Goal: Task Accomplishment & Management: Use online tool/utility

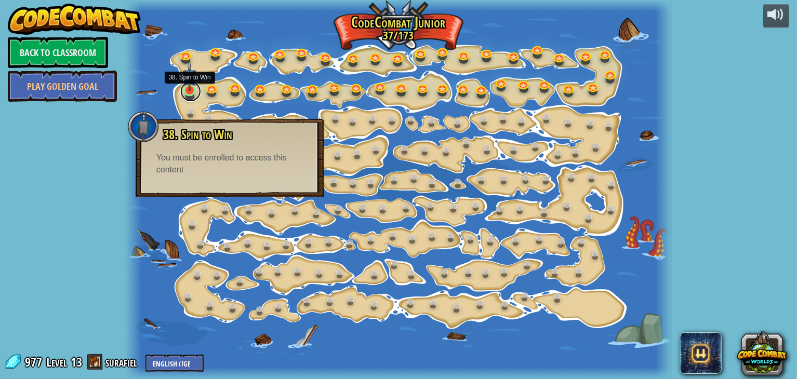
click at [190, 96] on link at bounding box center [190, 91] width 21 height 21
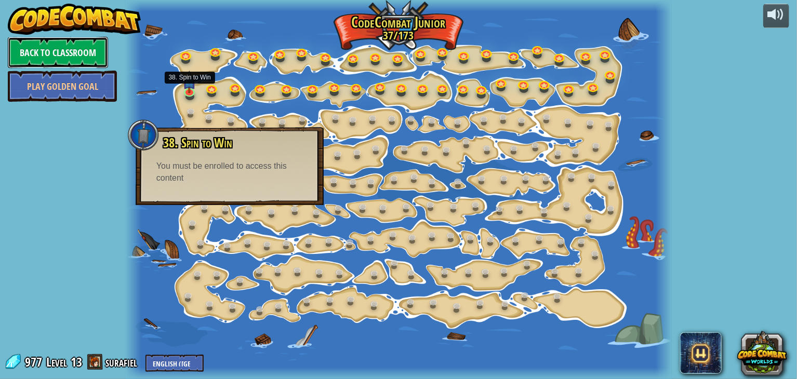
click at [98, 59] on link "Back to Classroom" at bounding box center [58, 52] width 100 height 31
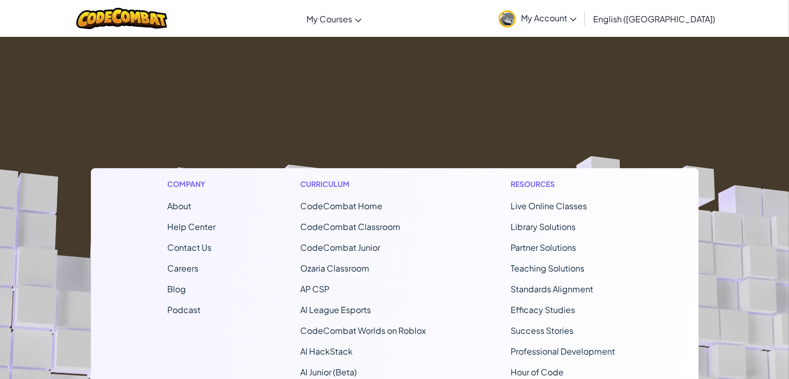
scroll to position [95, 0]
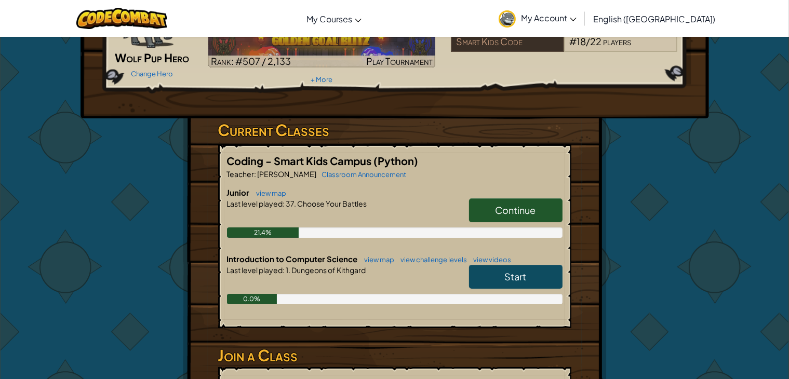
click at [534, 271] on link "Start" at bounding box center [516, 277] width 94 height 24
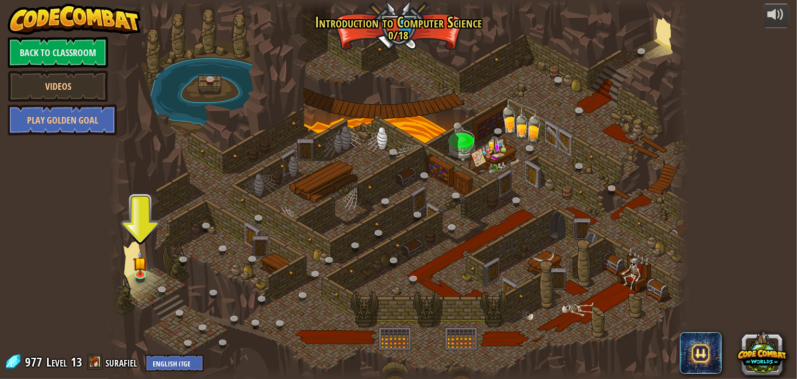
click at [350, 240] on div at bounding box center [399, 189] width 581 height 379
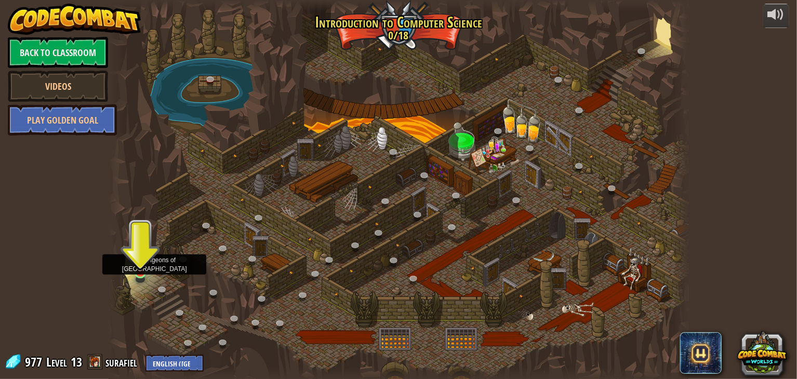
click at [137, 271] on img at bounding box center [140, 257] width 15 height 33
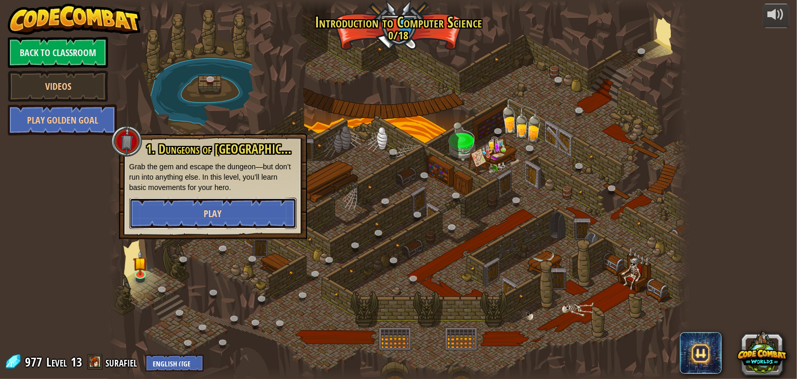
click at [200, 213] on button "Play" at bounding box center [212, 213] width 167 height 31
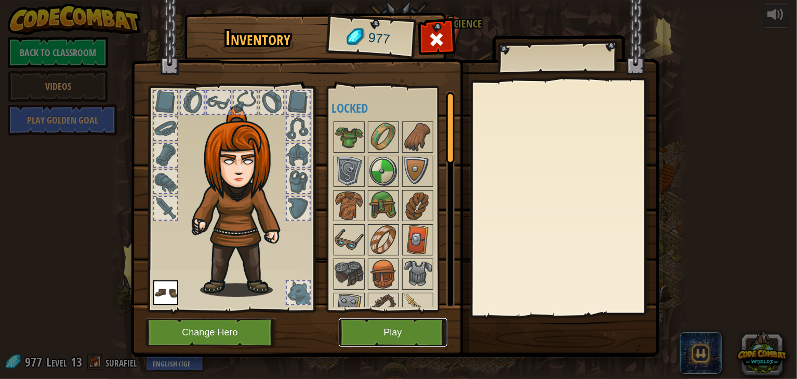
click at [412, 336] on button "Play" at bounding box center [393, 333] width 109 height 29
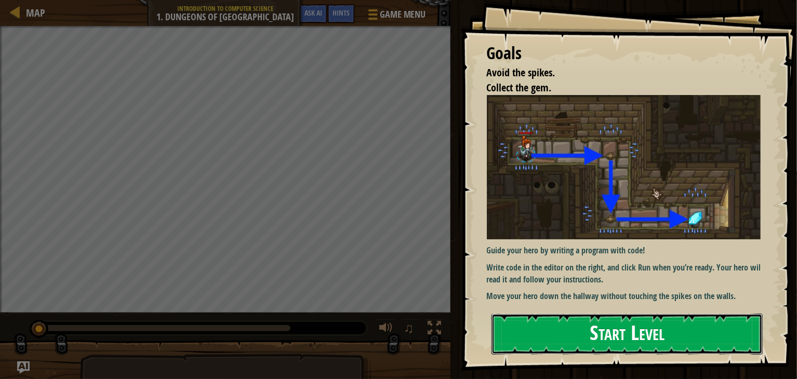
click at [609, 326] on button "Start Level" at bounding box center [627, 334] width 271 height 41
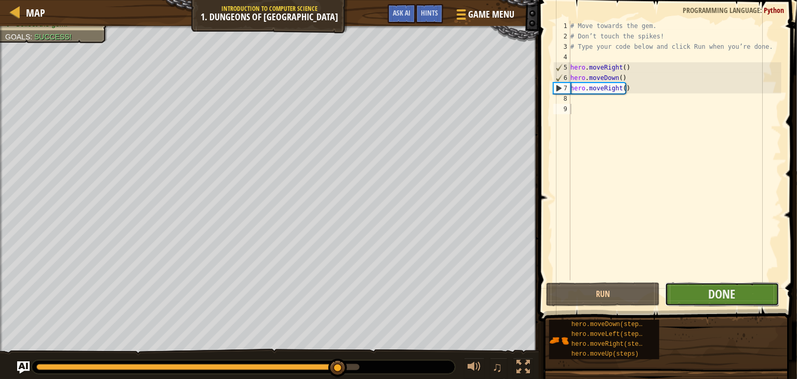
click at [705, 285] on button "Done" at bounding box center [722, 295] width 114 height 24
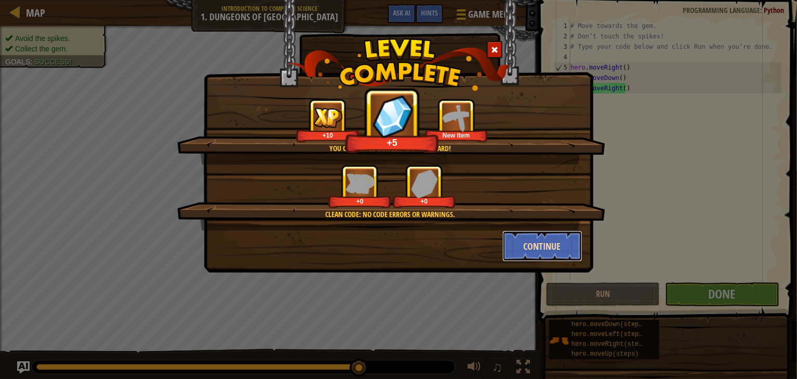
click at [538, 249] on button "Continue" at bounding box center [543, 246] width 81 height 31
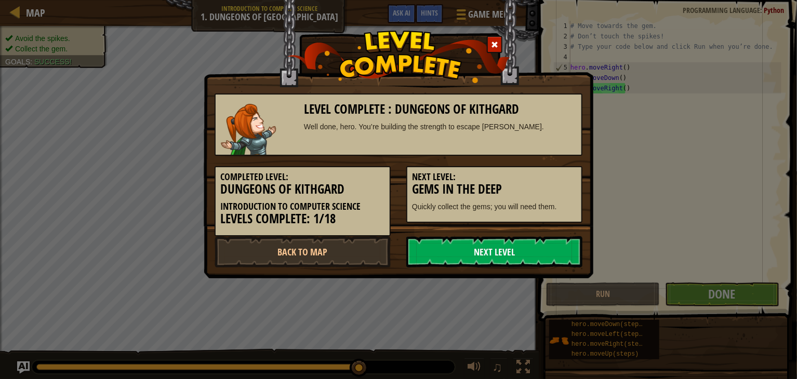
click at [522, 244] on link "Next Level" at bounding box center [494, 251] width 176 height 31
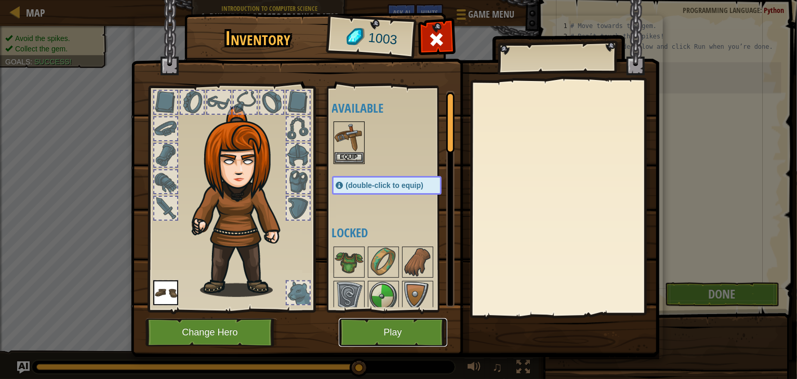
click at [395, 337] on button "Play" at bounding box center [393, 333] width 109 height 29
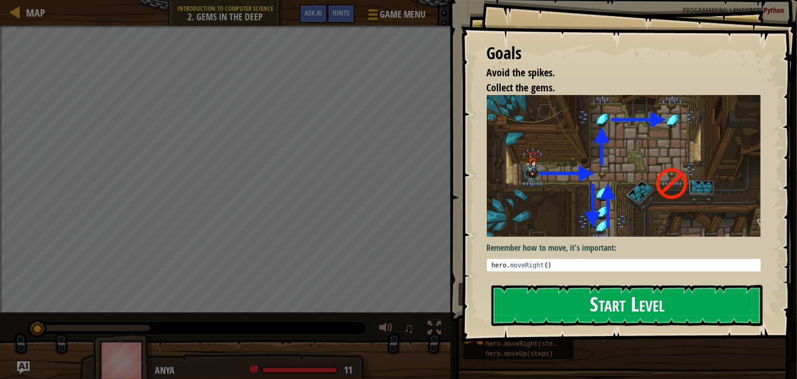
click at [670, 314] on button "Start Level" at bounding box center [627, 305] width 271 height 41
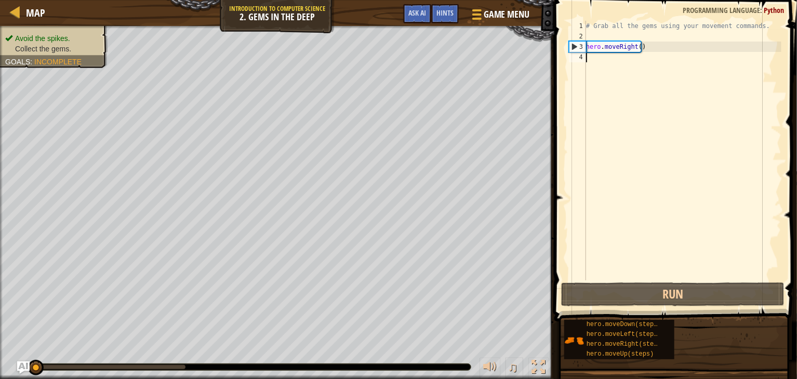
type textarea "h"
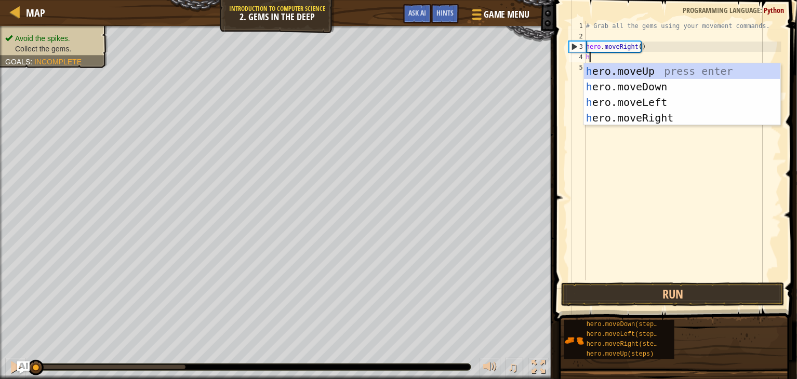
scroll to position [5, 0]
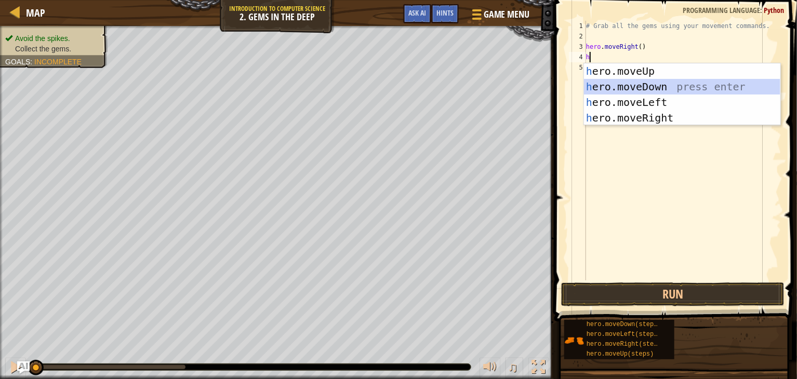
click at [672, 91] on div "h ero.moveUp press enter h ero.moveDown press enter h ero.moveLeft press enter …" at bounding box center [682, 110] width 196 height 94
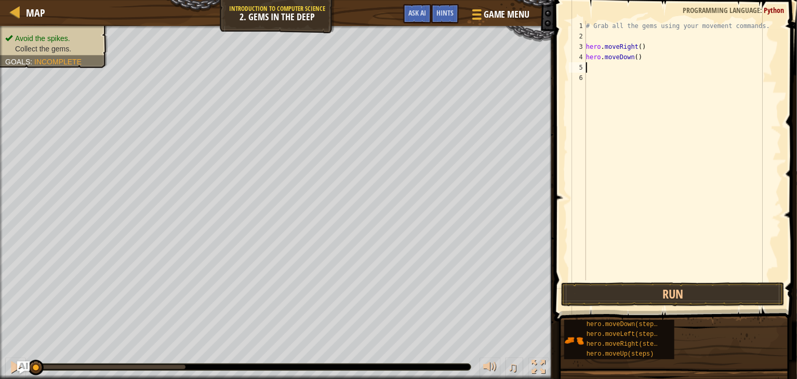
type textarea "h"
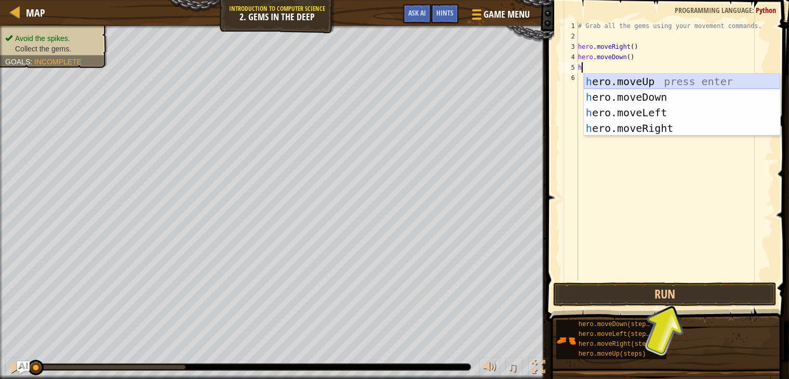
click at [662, 89] on div "h ero.moveUp press enter h ero.moveDown press enter h ero.moveLeft press enter …" at bounding box center [682, 121] width 196 height 94
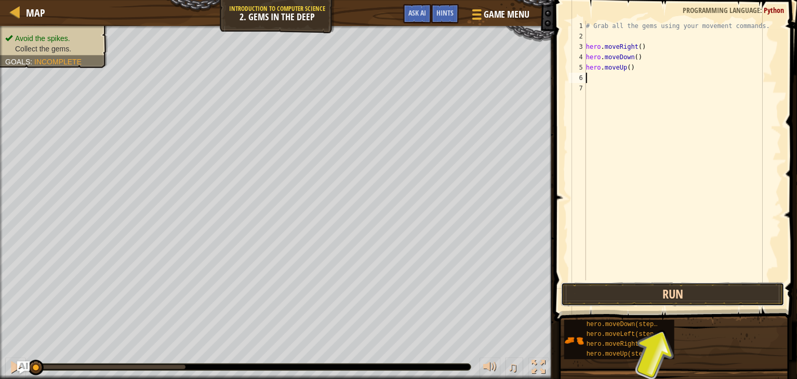
click at [653, 296] on button "Run" at bounding box center [672, 295] width 223 height 24
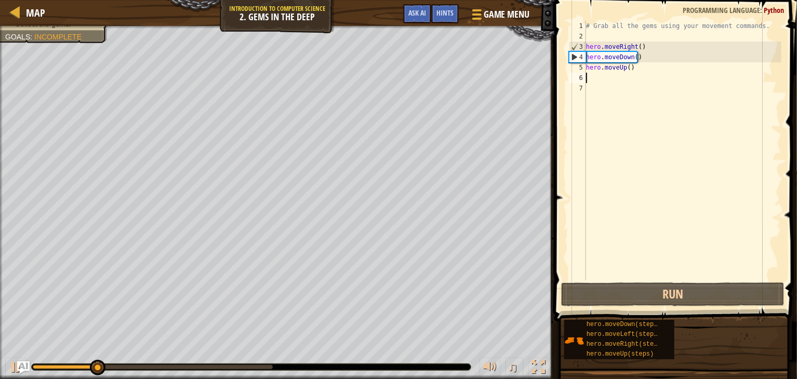
type textarea "h"
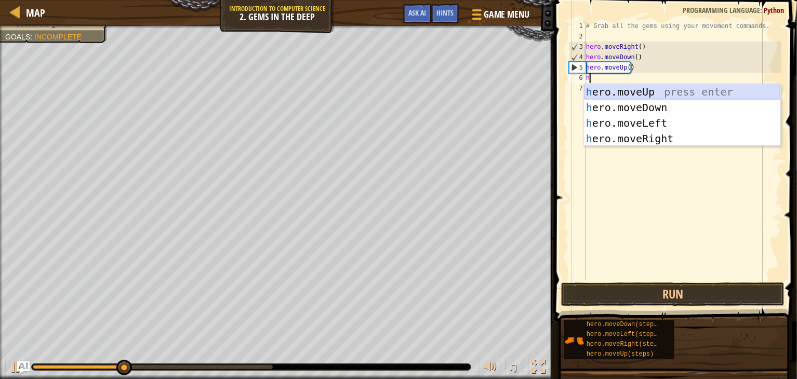
click at [632, 95] on div "h ero.moveUp press enter h ero.moveDown press enter h ero.moveLeft press enter …" at bounding box center [682, 131] width 196 height 94
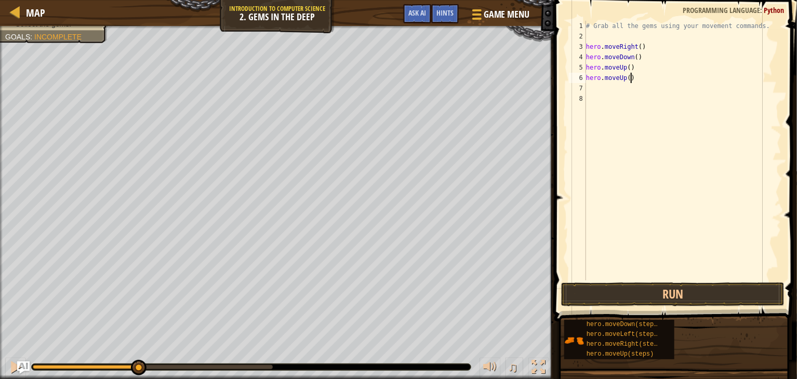
click at [645, 80] on div "# Grab all the gems using your movement commands. hero . moveRight ( ) hero . m…" at bounding box center [682, 161] width 197 height 281
type textarea "h"
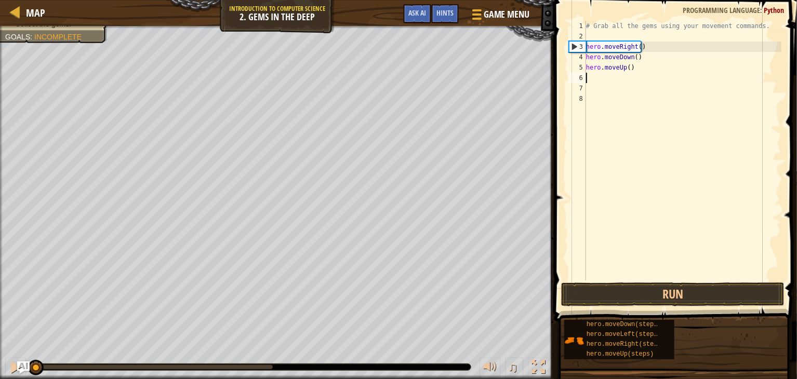
drag, startPoint x: 135, startPoint y: 368, endPoint x: -2, endPoint y: 358, distance: 137.6
click at [0, 0] on html "Map Introduction to Computer Science 2. Gems in the Deep Game Menu Done Hints A…" at bounding box center [398, 0] width 797 height 0
drag, startPoint x: 720, startPoint y: 292, endPoint x: 725, endPoint y: 291, distance: 5.2
click at [725, 291] on button "Run" at bounding box center [672, 295] width 223 height 24
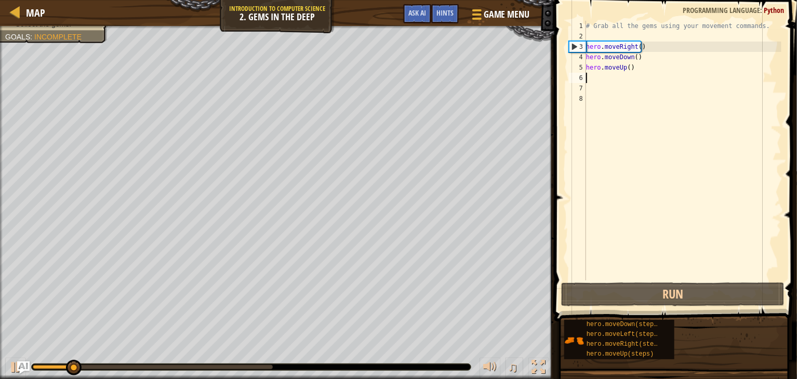
type textarea "h"
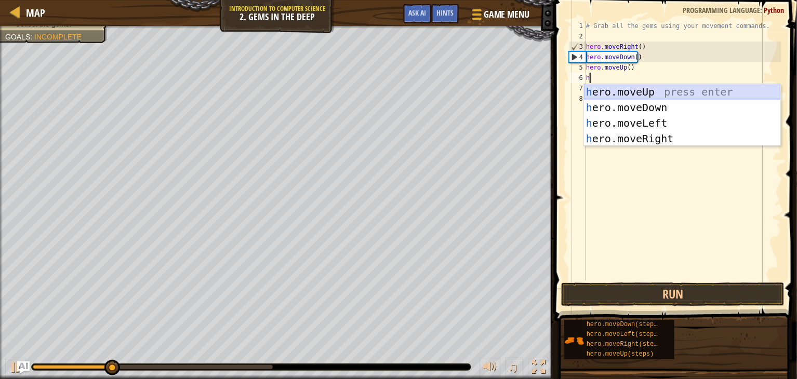
click at [699, 90] on div "h ero.moveUp press enter h ero.moveDown press enter h ero.moveLeft press enter …" at bounding box center [682, 131] width 196 height 94
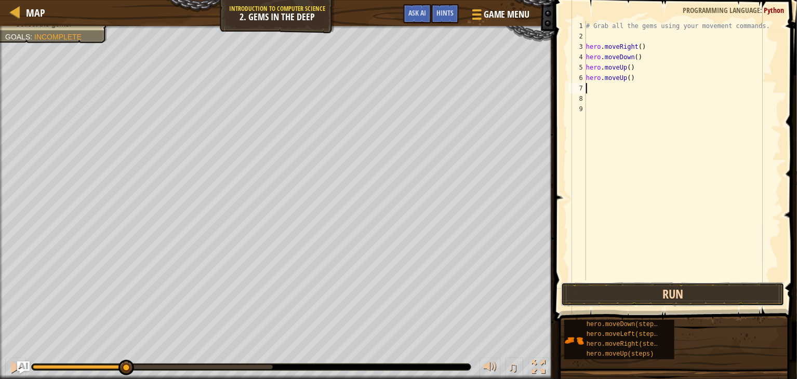
click at [653, 296] on button "Run" at bounding box center [672, 295] width 223 height 24
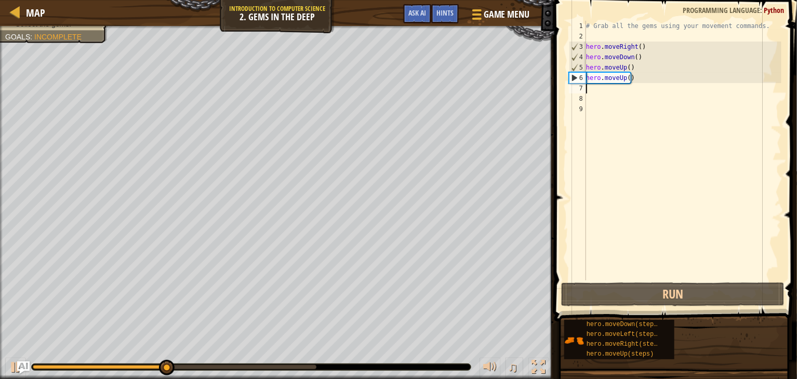
type textarea "h"
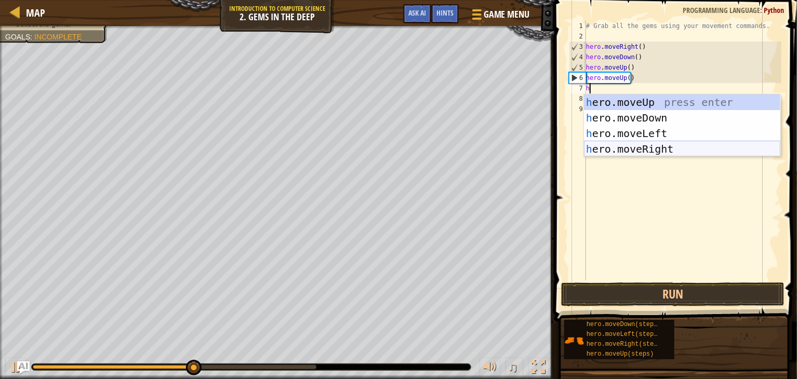
click at [662, 152] on div "h ero.moveUp press enter h ero.moveDown press enter h ero.moveLeft press enter …" at bounding box center [682, 142] width 196 height 94
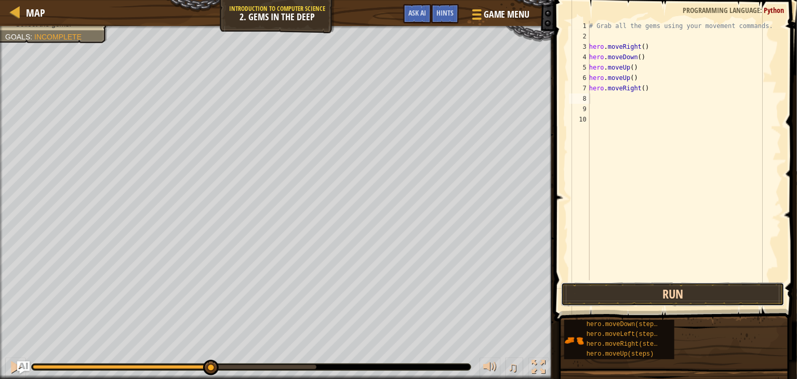
click at [630, 295] on button "Run" at bounding box center [672, 295] width 223 height 24
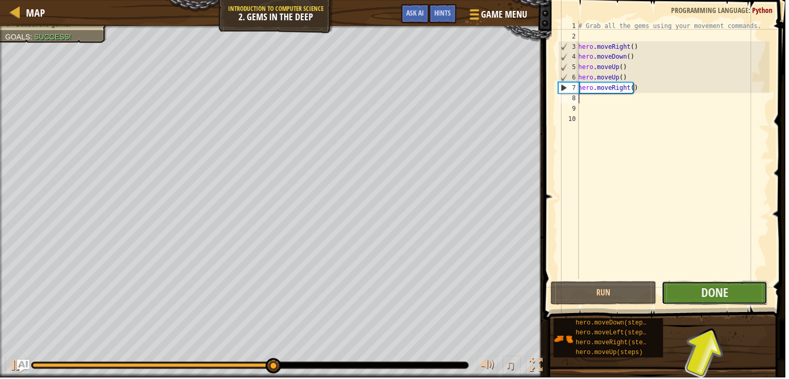
click at [728, 303] on button "Done" at bounding box center [718, 295] width 107 height 24
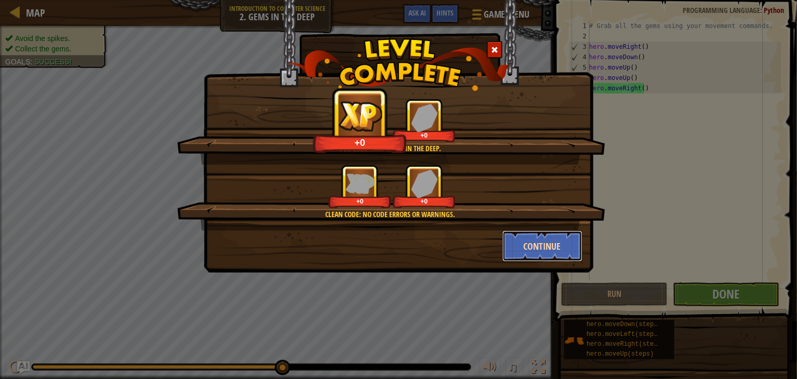
click at [545, 243] on button "Continue" at bounding box center [543, 246] width 81 height 31
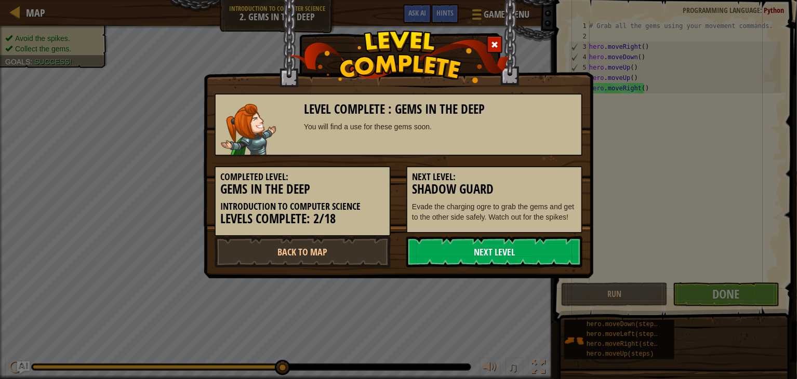
click at [542, 246] on link "Next Level" at bounding box center [494, 251] width 176 height 31
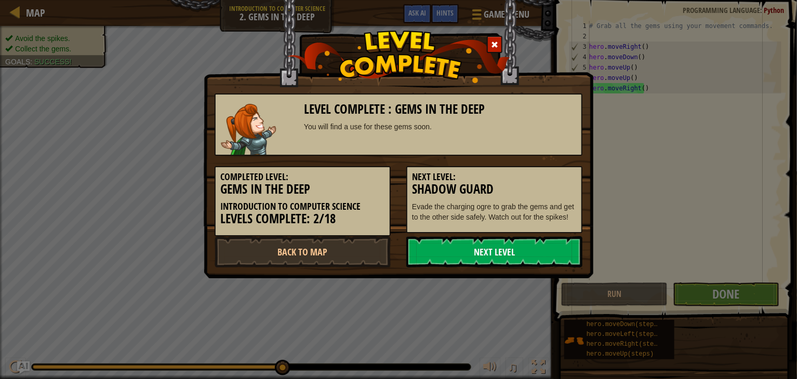
click at [542, 246] on link "Next Level" at bounding box center [494, 251] width 176 height 31
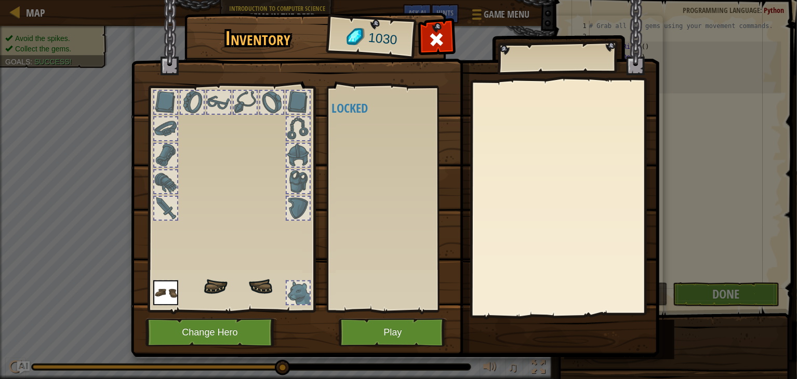
click at [542, 1] on body "Map Introduction to Computer Science 2. Gems in the Deep Game Menu Done Hints A…" at bounding box center [398, 0] width 797 height 1
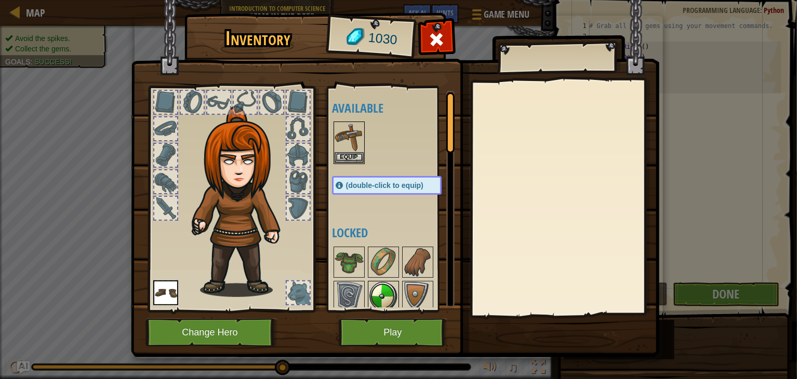
click at [385, 294] on img at bounding box center [383, 296] width 29 height 29
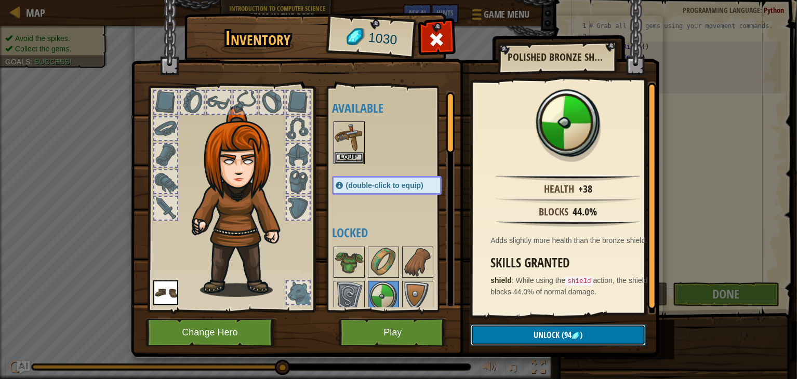
click at [537, 331] on span "Unlock" at bounding box center [547, 335] width 26 height 11
click at [548, 333] on button "Confirm" at bounding box center [558, 335] width 175 height 21
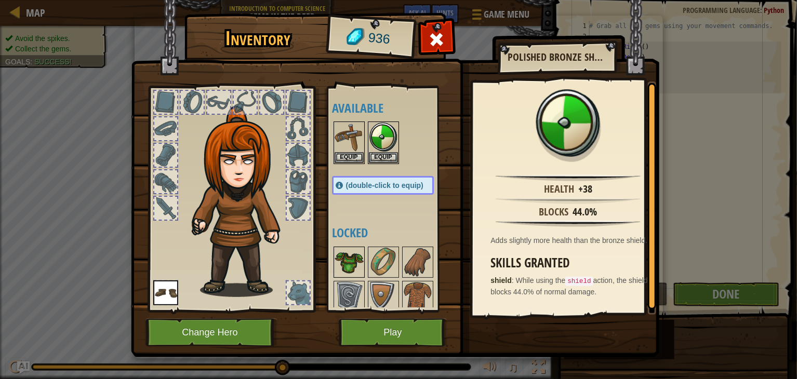
click at [345, 259] on img at bounding box center [349, 262] width 29 height 29
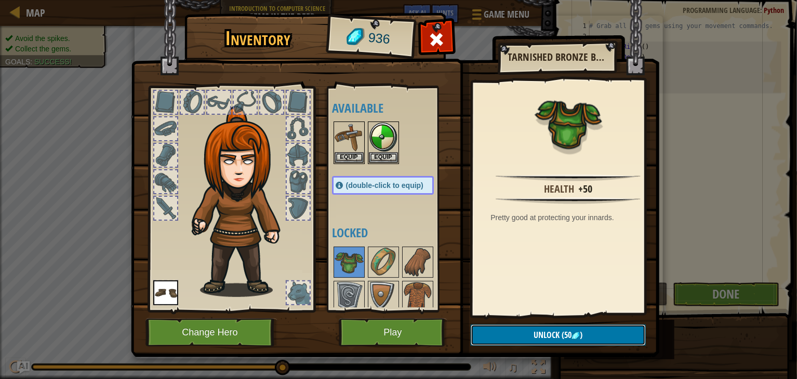
click at [560, 335] on span "(50" at bounding box center [566, 335] width 12 height 11
click at [500, 331] on button "Confirm" at bounding box center [558, 335] width 175 height 21
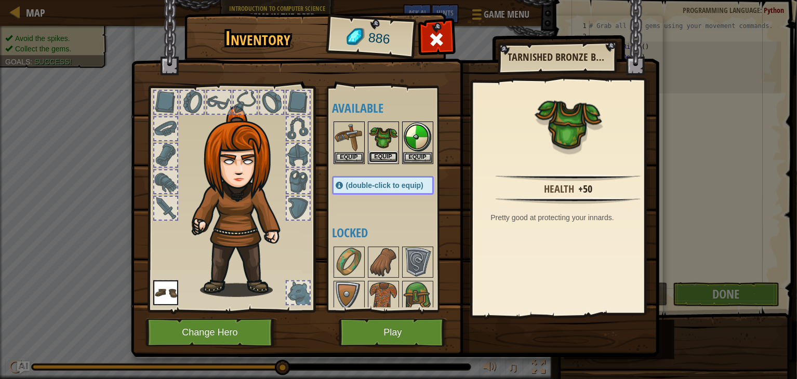
click at [391, 160] on button "Equip" at bounding box center [383, 157] width 29 height 11
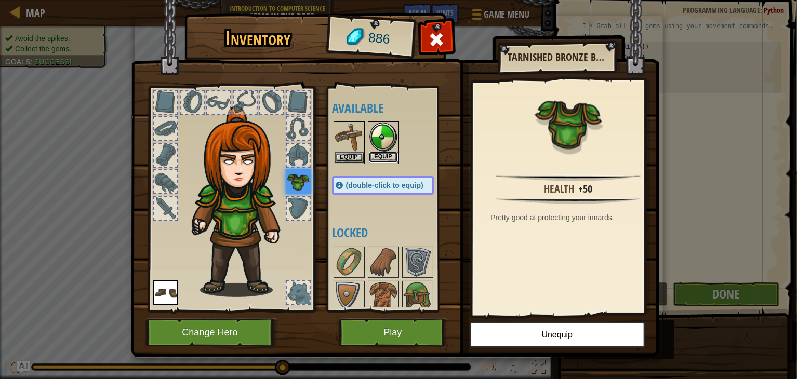
click at [385, 158] on button "Equip" at bounding box center [383, 157] width 29 height 11
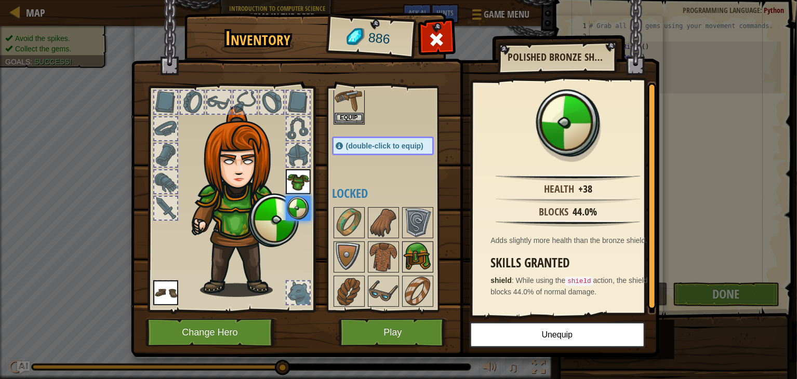
scroll to position [41, 0]
click at [413, 258] on img at bounding box center [417, 256] width 29 height 29
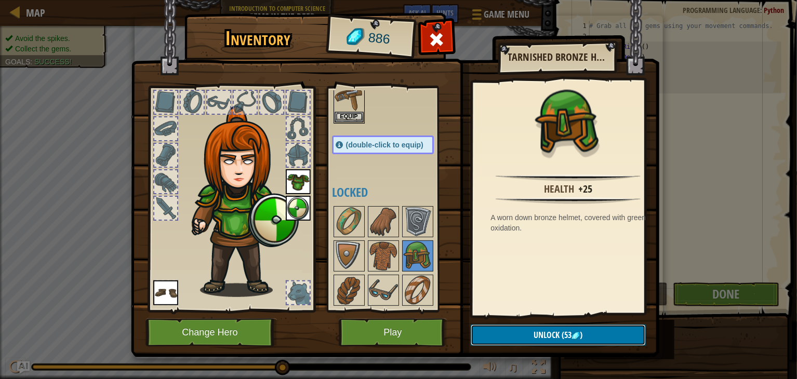
click at [544, 342] on button "Unlock (53 )" at bounding box center [558, 335] width 175 height 21
click at [544, 341] on button "Confirm" at bounding box center [558, 335] width 175 height 21
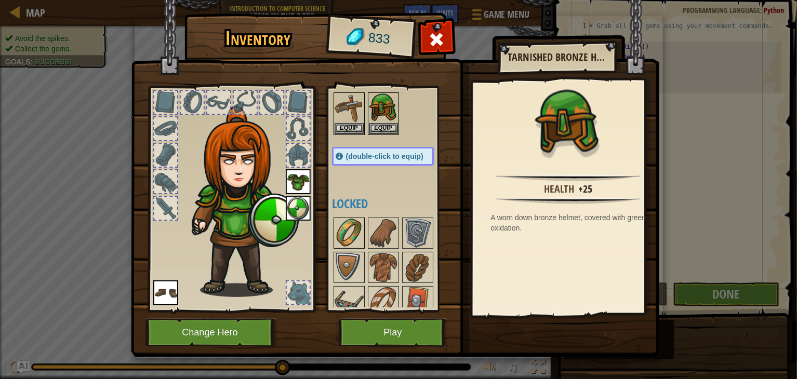
scroll to position [30, 0]
click at [354, 226] on img at bounding box center [349, 232] width 29 height 29
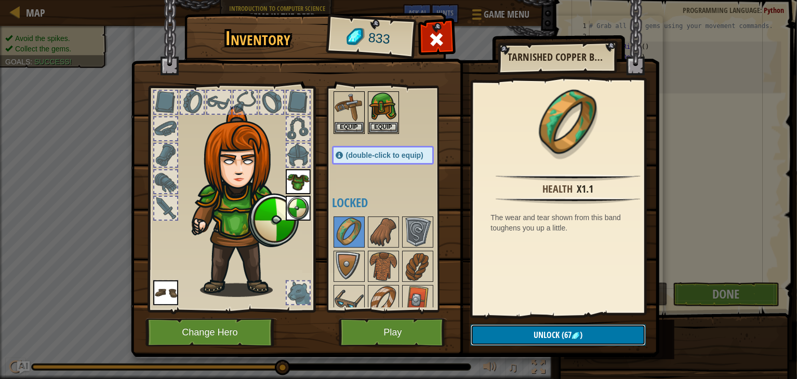
click at [582, 338] on span ")" at bounding box center [581, 335] width 3 height 11
click at [581, 337] on button "Confirm" at bounding box center [558, 335] width 175 height 21
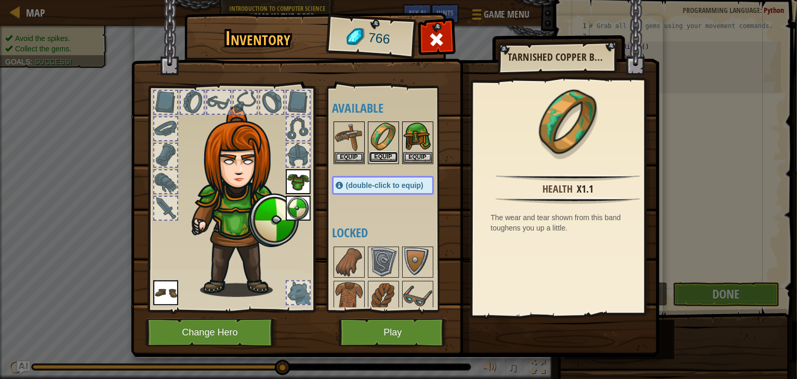
click at [388, 162] on button "Equip" at bounding box center [383, 157] width 29 height 11
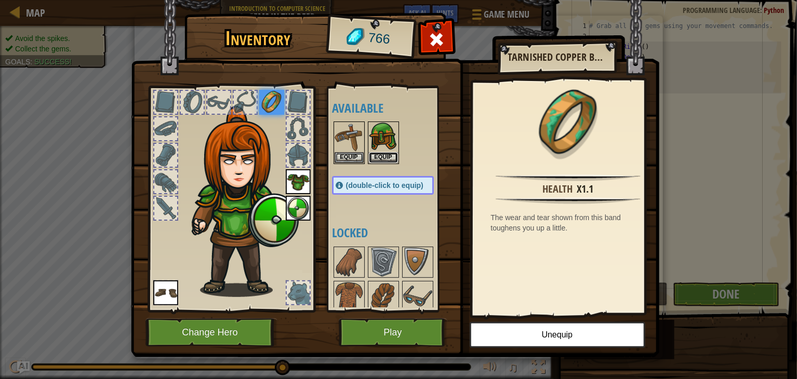
click at [388, 162] on button "Equip" at bounding box center [383, 157] width 29 height 11
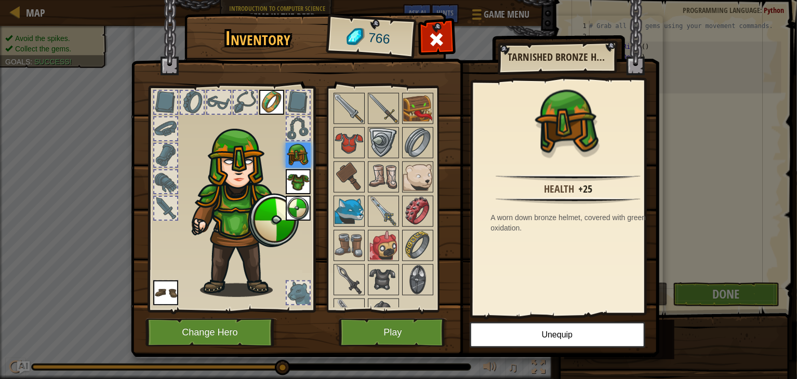
scroll to position [550, 0]
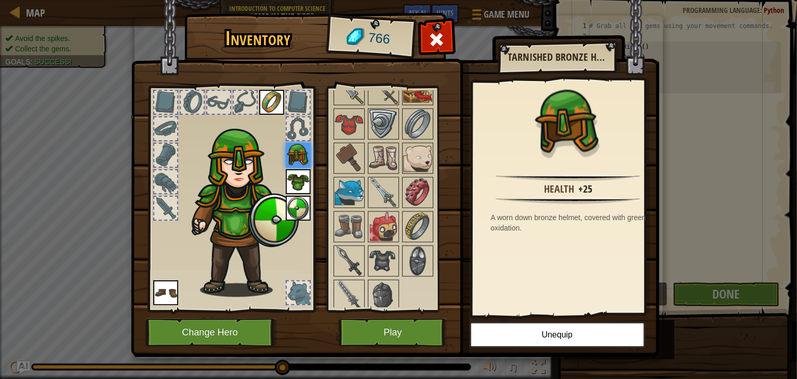
click at [387, 262] on img at bounding box center [383, 261] width 29 height 29
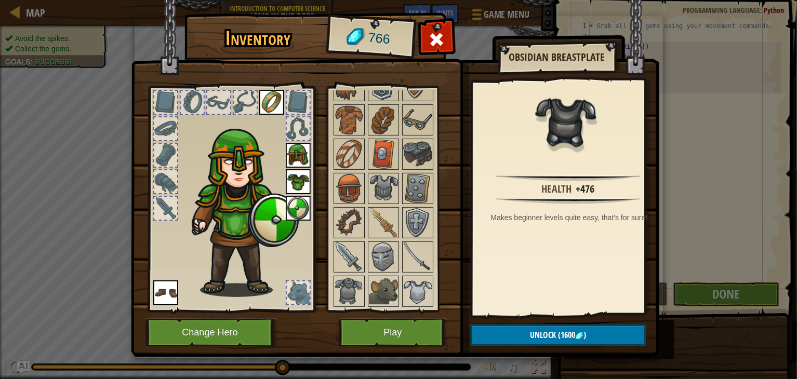
scroll to position [177, 0]
click at [387, 262] on img at bounding box center [383, 256] width 29 height 29
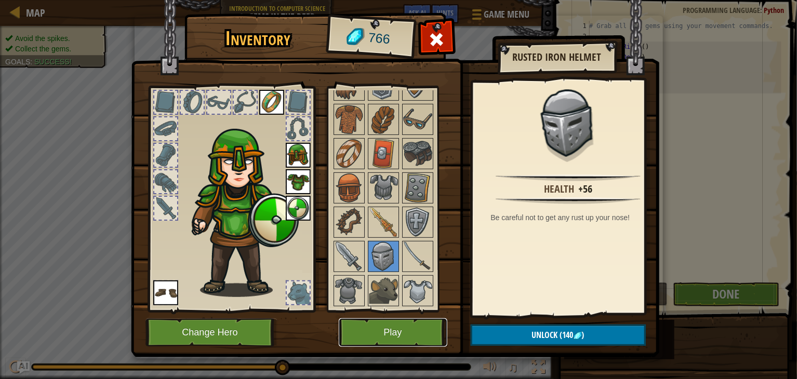
click at [415, 330] on button "Play" at bounding box center [393, 333] width 109 height 29
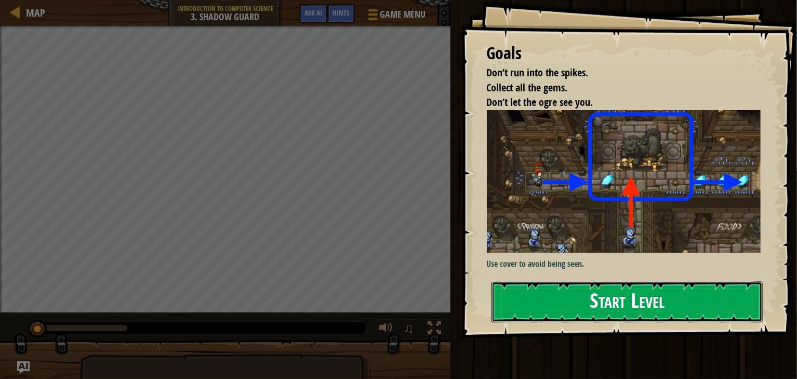
click at [648, 296] on button "Start Level" at bounding box center [627, 302] width 271 height 41
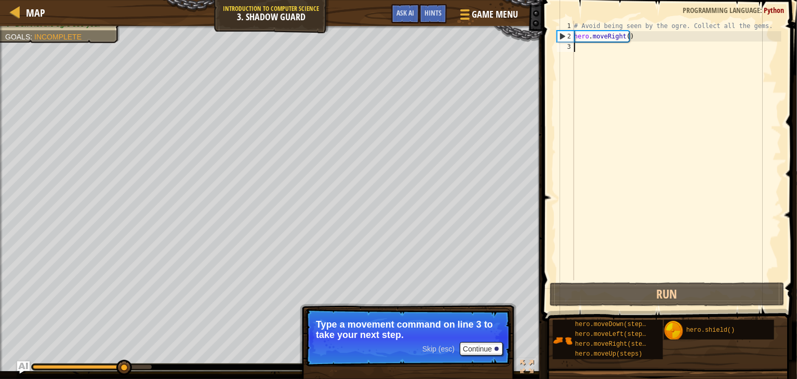
type textarea "h"
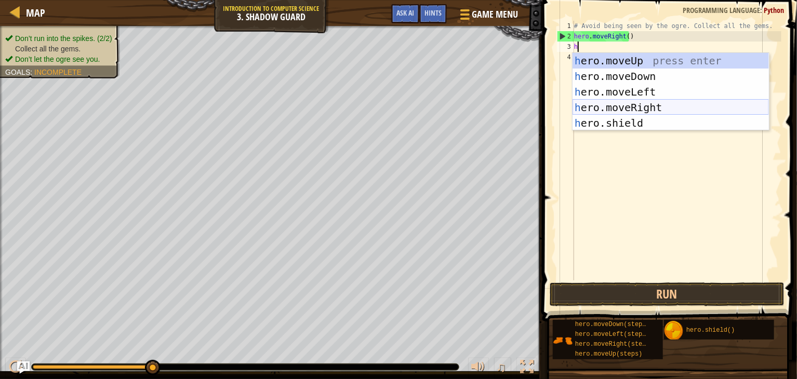
click at [673, 103] on div "h ero.moveUp press enter h ero.moveDown press enter h ero.moveLeft press enter …" at bounding box center [671, 107] width 196 height 109
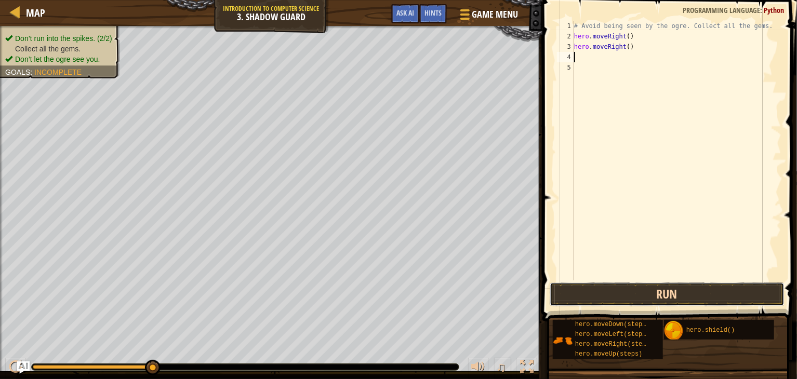
click at [671, 294] on button "Run" at bounding box center [667, 295] width 235 height 24
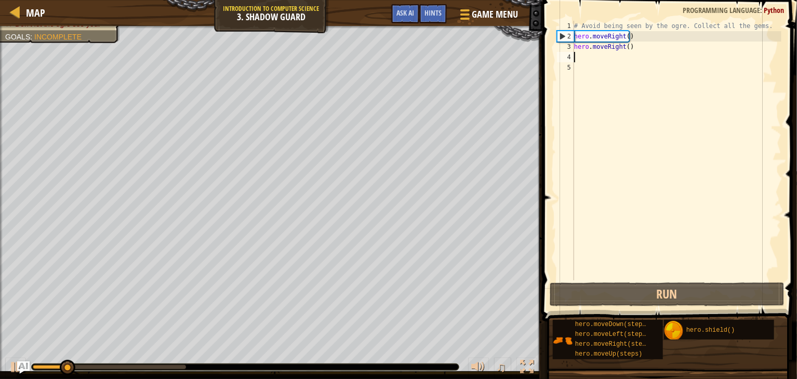
type textarea "h"
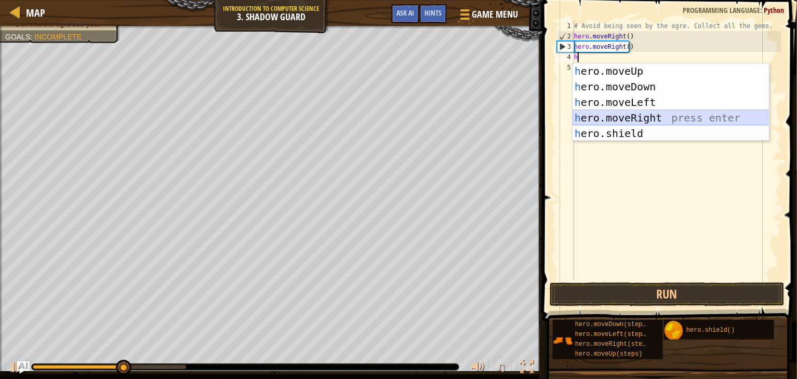
click at [663, 118] on div "h ero.moveUp press enter h ero.moveDown press enter h ero.moveLeft press enter …" at bounding box center [671, 117] width 196 height 109
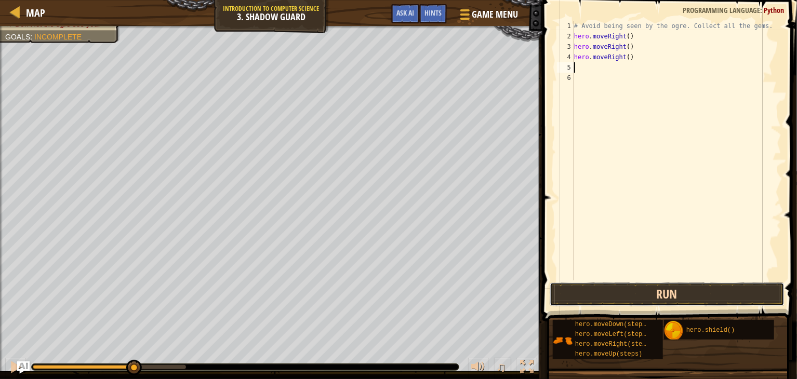
click at [612, 294] on button "Run" at bounding box center [667, 295] width 235 height 24
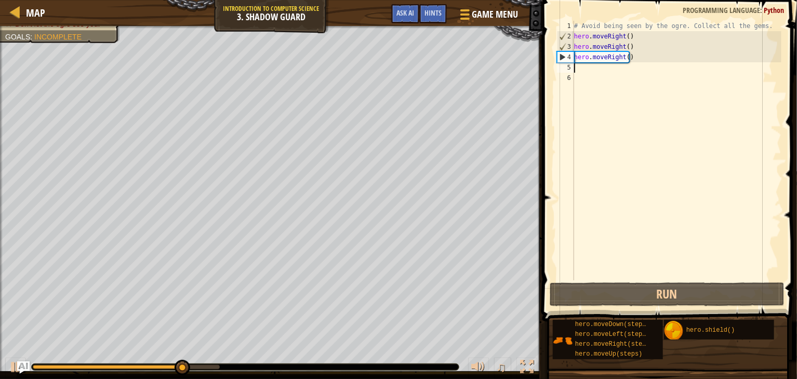
type textarea "z"
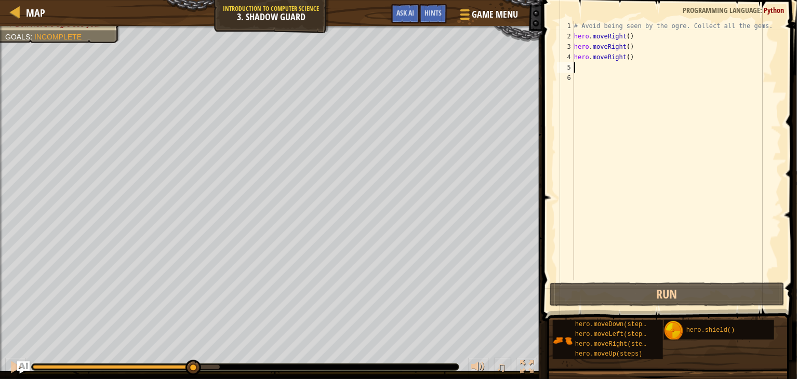
type textarea "a"
type textarea "h"
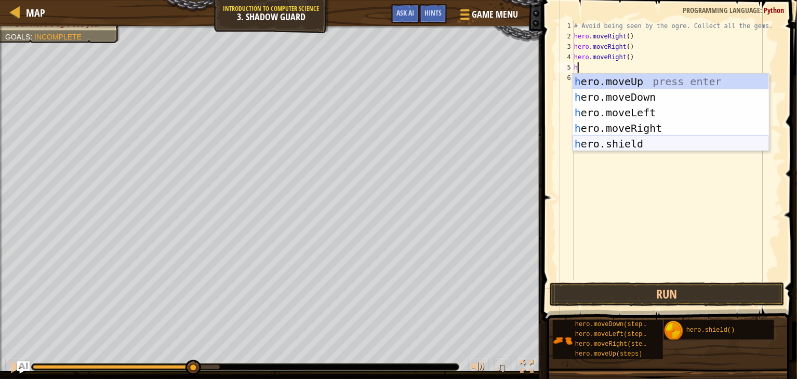
click at [651, 143] on div "h ero.moveUp press enter h ero.moveDown press enter h ero.moveLeft press enter …" at bounding box center [671, 128] width 196 height 109
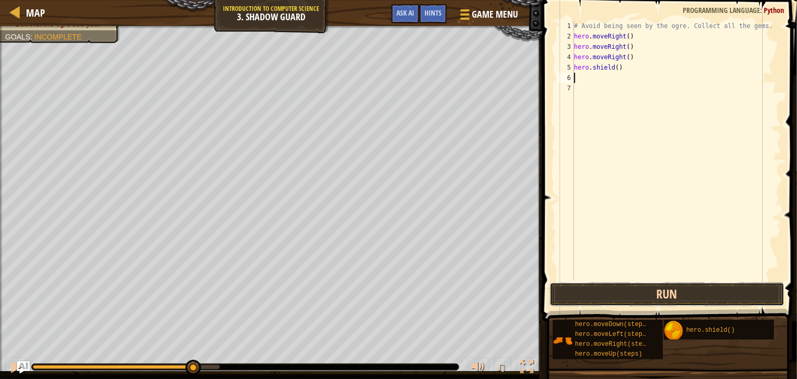
click at [678, 294] on button "Run" at bounding box center [667, 295] width 235 height 24
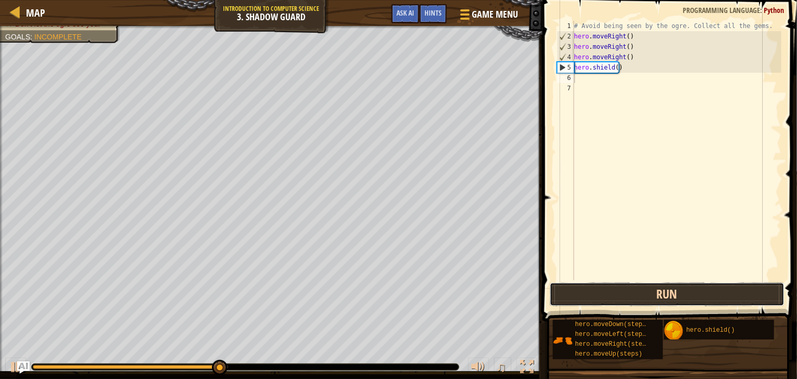
click at [669, 291] on button "Run" at bounding box center [667, 295] width 235 height 24
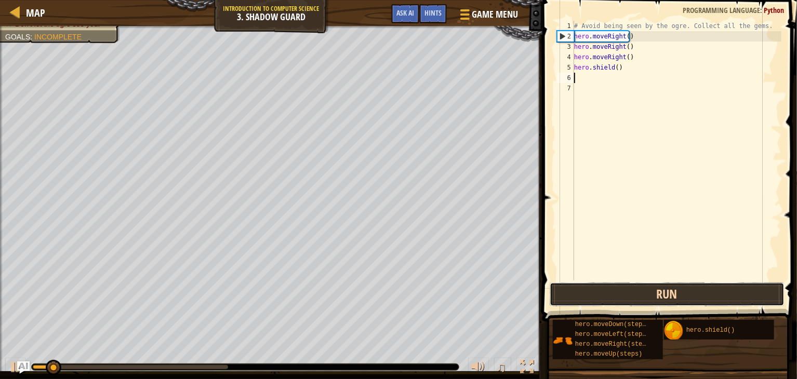
click at [669, 291] on button "Run" at bounding box center [667, 295] width 235 height 24
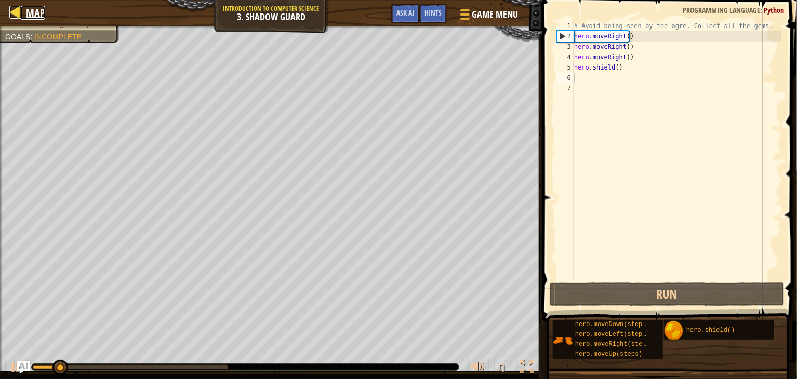
click at [17, 11] on div at bounding box center [15, 12] width 13 height 13
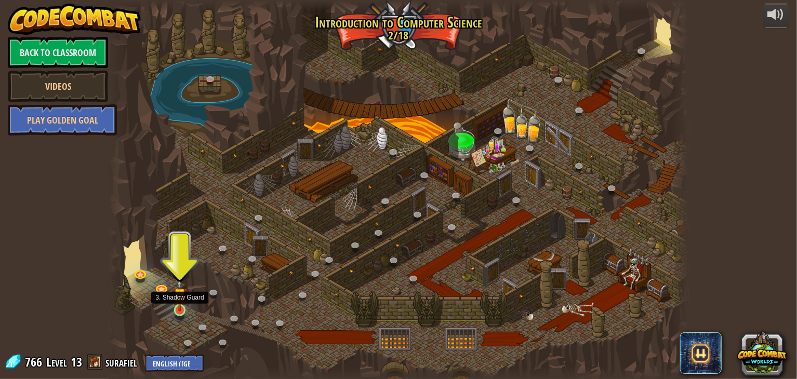
click at [179, 310] on img at bounding box center [180, 295] width 15 height 33
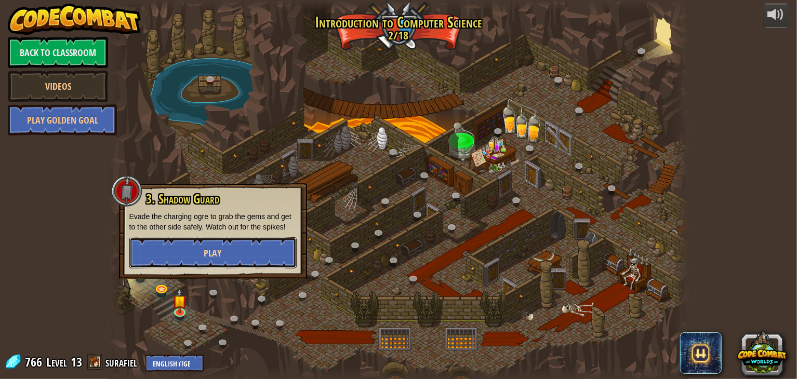
click at [217, 259] on span "Play" at bounding box center [213, 253] width 18 height 13
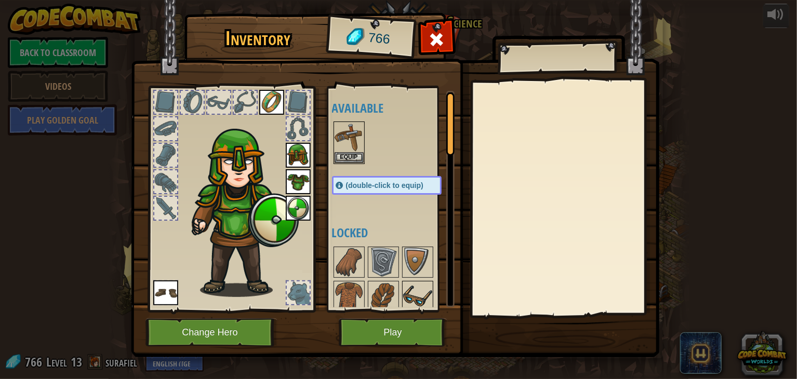
click at [412, 295] on img at bounding box center [417, 296] width 29 height 29
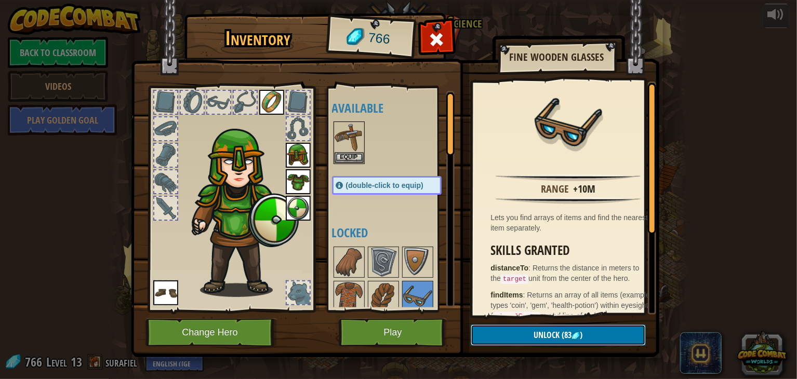
click at [542, 337] on span "Unlock" at bounding box center [547, 335] width 26 height 11
click at [542, 337] on button "Confirm" at bounding box center [558, 335] width 175 height 21
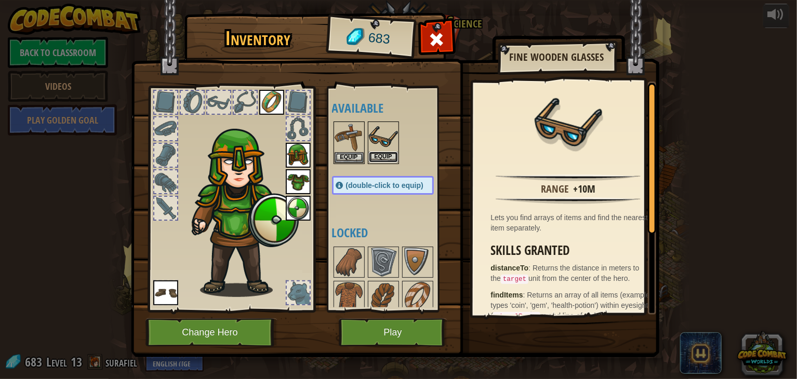
click at [385, 160] on button "Equip" at bounding box center [383, 157] width 29 height 11
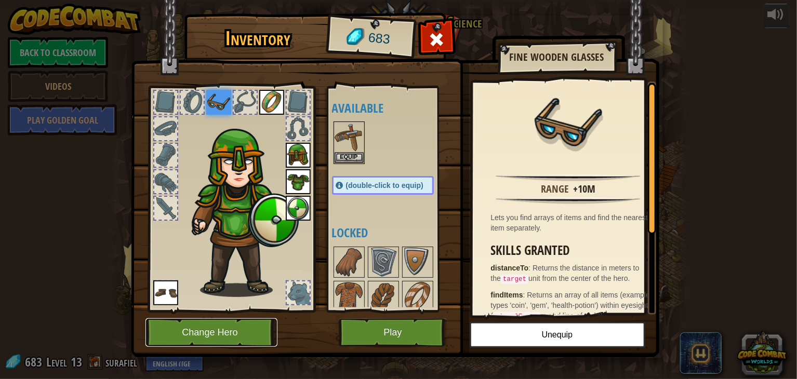
click at [247, 330] on button "Change Hero" at bounding box center [212, 333] width 132 height 29
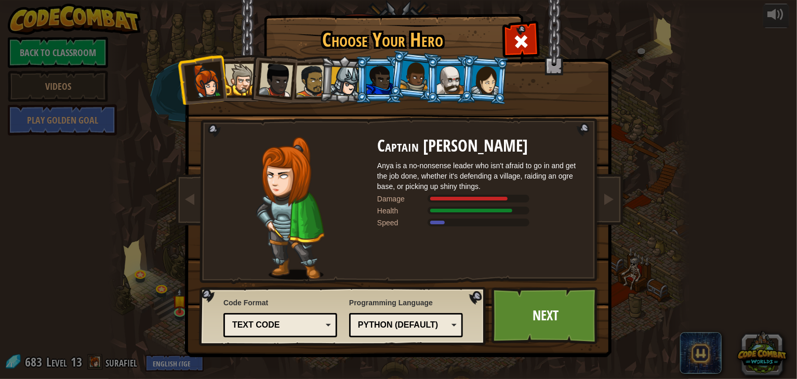
click at [247, 90] on div at bounding box center [241, 80] width 32 height 32
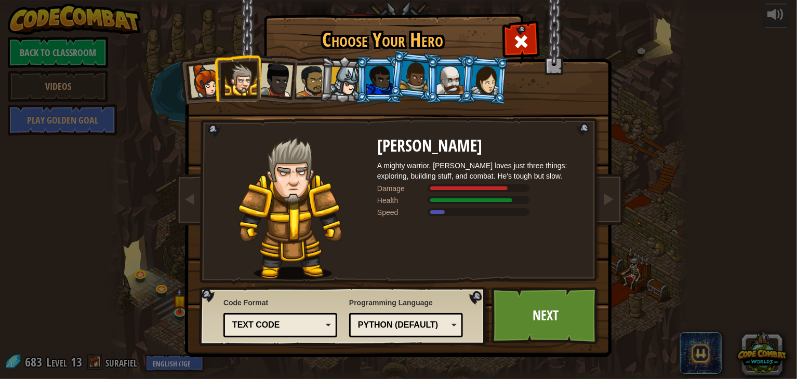
click at [282, 82] on div at bounding box center [276, 80] width 34 height 34
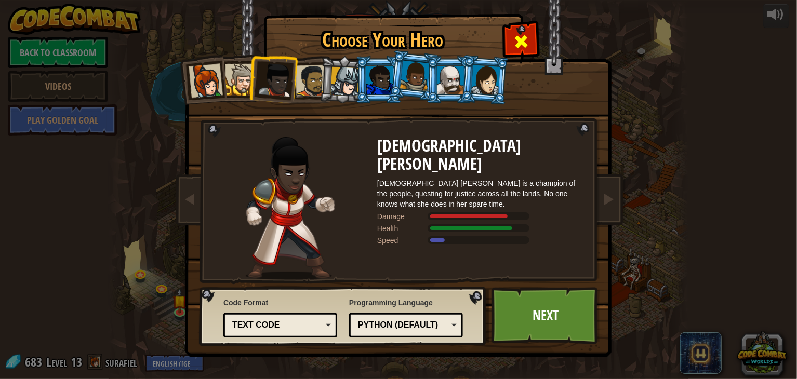
click at [511, 45] on div at bounding box center [521, 40] width 33 height 33
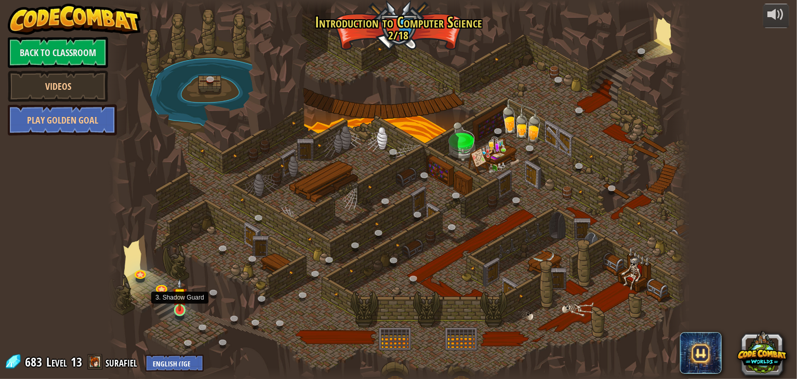
click at [181, 308] on img at bounding box center [180, 295] width 15 height 33
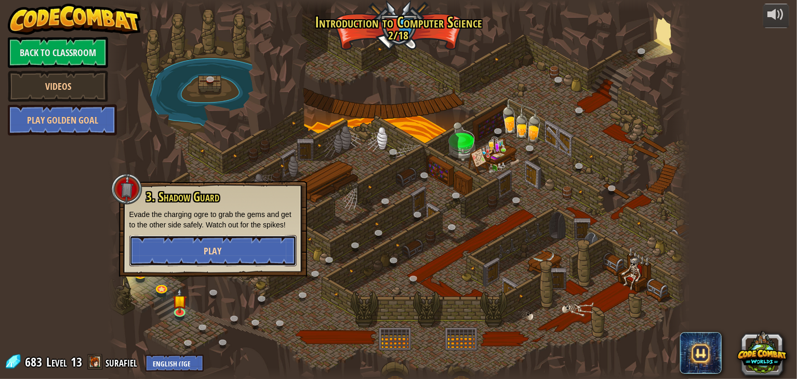
click at [236, 248] on button "Play" at bounding box center [212, 250] width 167 height 31
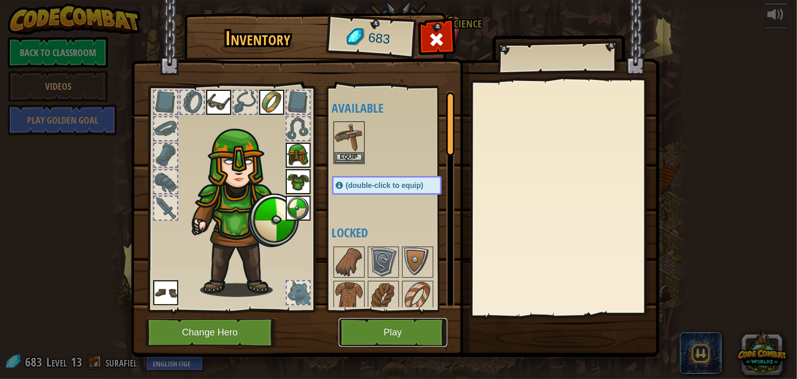
click at [430, 335] on button "Play" at bounding box center [393, 333] width 109 height 29
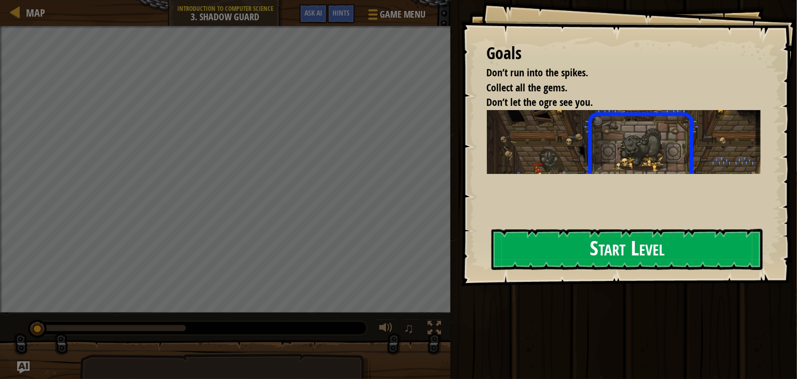
click at [626, 244] on button "Start Level" at bounding box center [627, 249] width 271 height 41
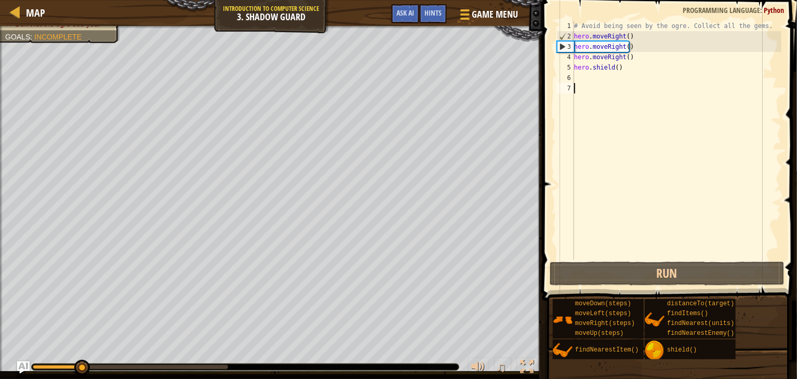
type textarea "h"
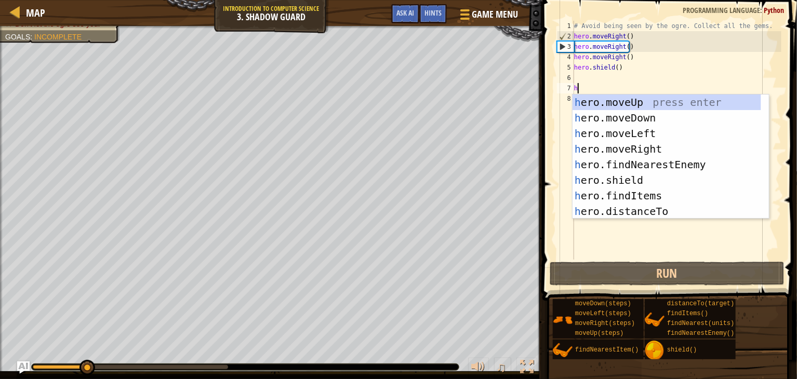
scroll to position [5, 0]
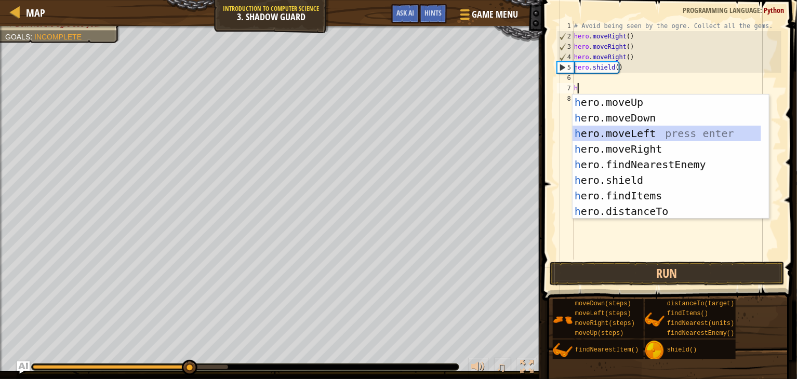
click at [676, 133] on div "h ero.moveUp press enter h ero.moveDown press enter h ero.moveLeft press enter …" at bounding box center [667, 173] width 189 height 156
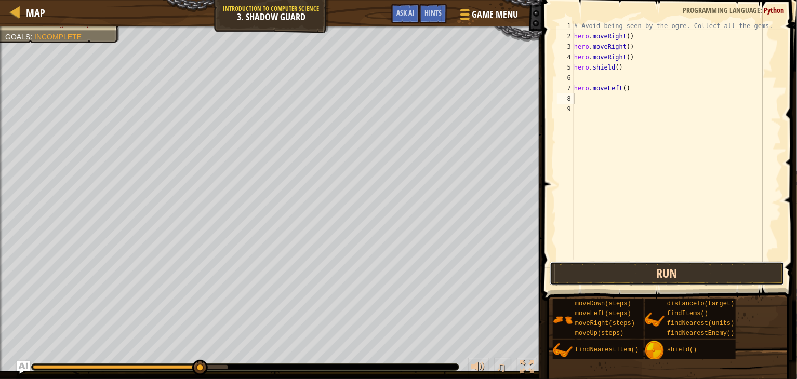
click at [634, 270] on button "Run" at bounding box center [667, 274] width 235 height 24
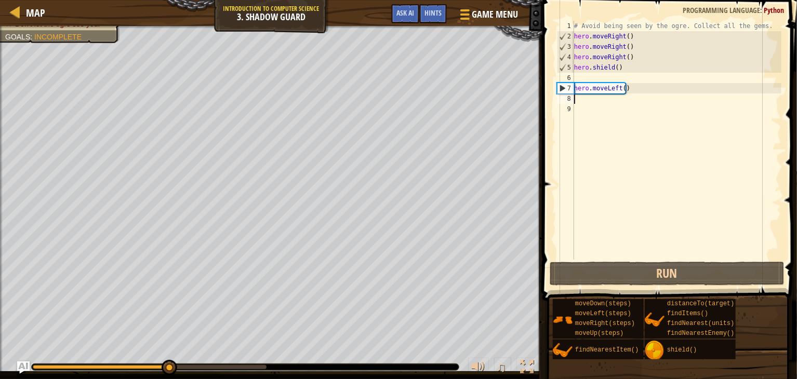
type textarea "h"
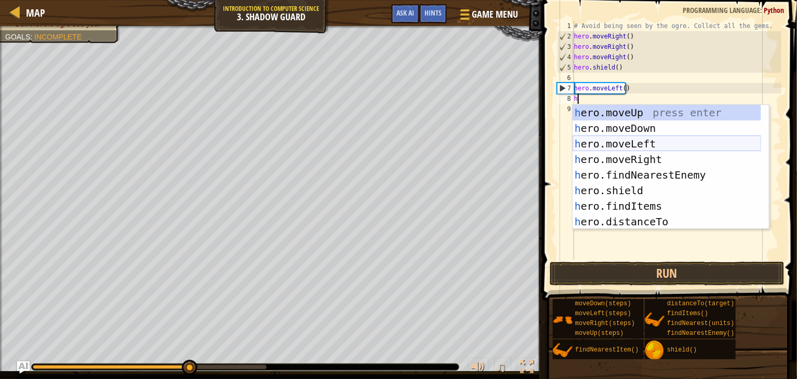
click at [660, 146] on div "h ero.moveUp press enter h ero.moveDown press enter h ero.moveLeft press enter …" at bounding box center [667, 183] width 189 height 156
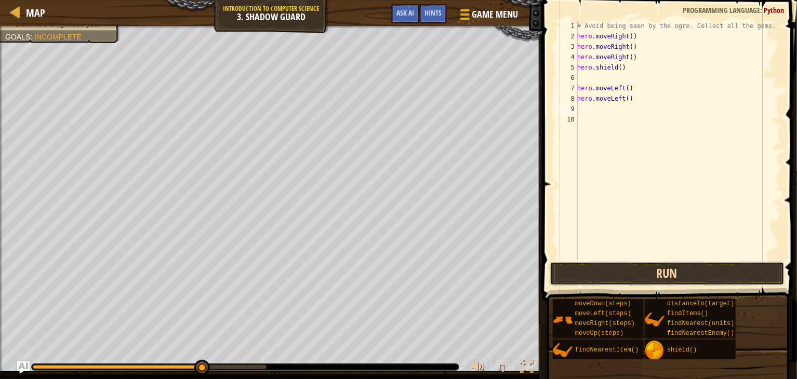
click at [654, 271] on button "Run" at bounding box center [667, 274] width 235 height 24
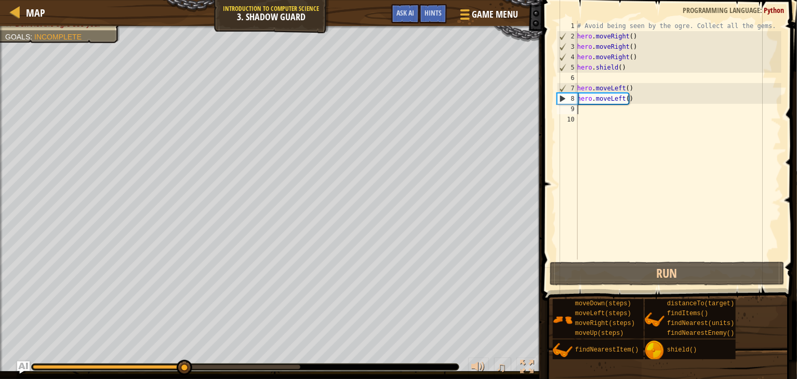
type textarea "h"
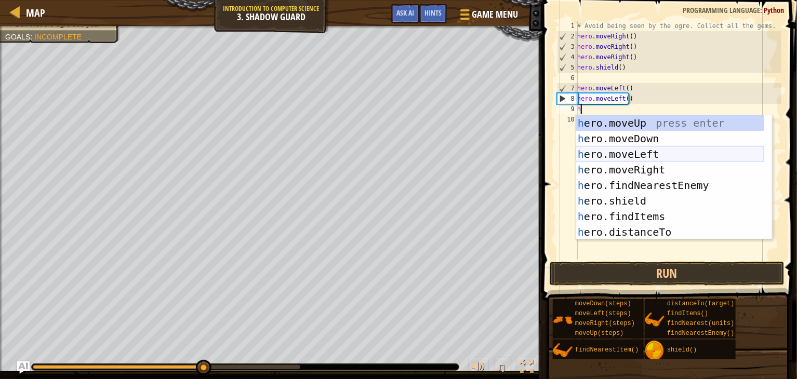
click at [666, 153] on div "h ero.moveUp press enter h ero.moveDown press enter h ero.moveLeft press enter …" at bounding box center [670, 193] width 189 height 156
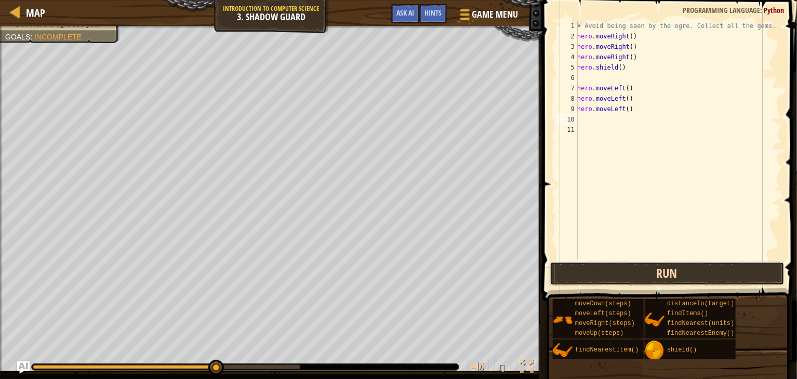
click at [632, 275] on button "Run" at bounding box center [667, 274] width 235 height 24
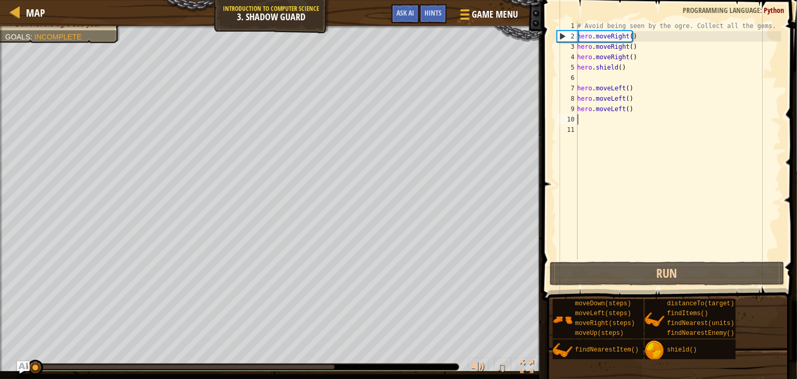
drag, startPoint x: 332, startPoint y: 368, endPoint x: -2, endPoint y: 368, distance: 333.7
click at [0, 0] on html "Map Introduction to Computer Science 3. Shadow Guard Game Menu Done Hints Ask A…" at bounding box center [398, 0] width 797 height 0
click at [437, 17] on div "Hints" at bounding box center [433, 13] width 28 height 19
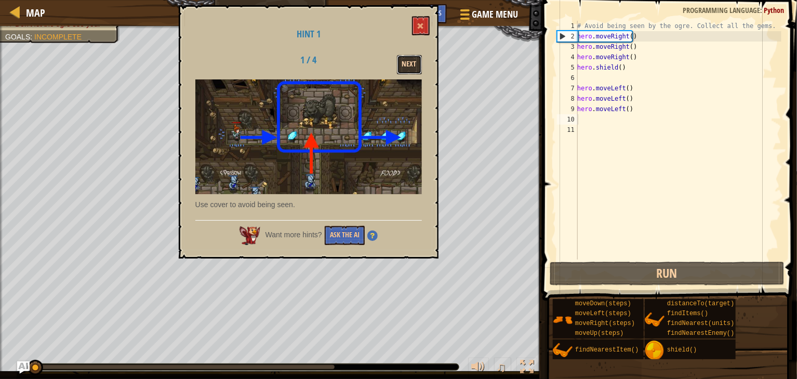
click at [412, 67] on button "Next" at bounding box center [409, 64] width 25 height 19
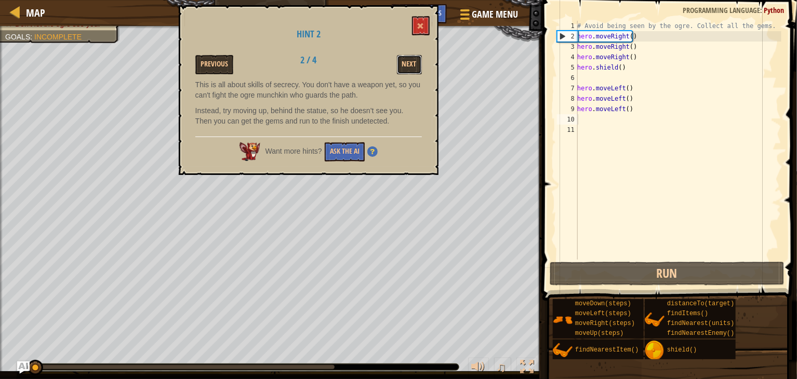
click at [412, 67] on button "Next" at bounding box center [409, 64] width 25 height 19
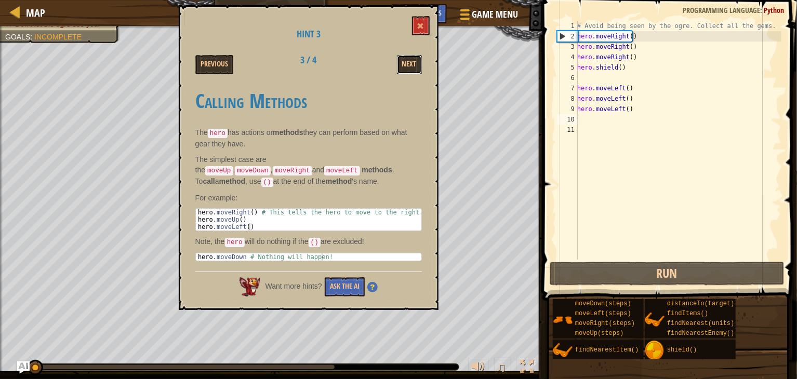
click at [412, 67] on button "Next" at bounding box center [409, 64] width 25 height 19
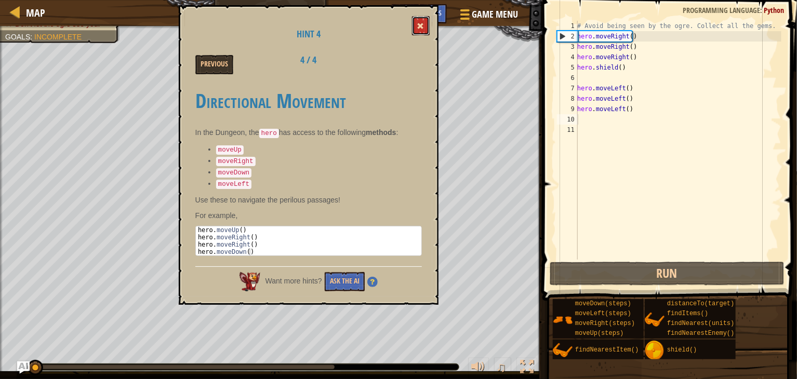
click at [425, 25] on button at bounding box center [421, 25] width 18 height 19
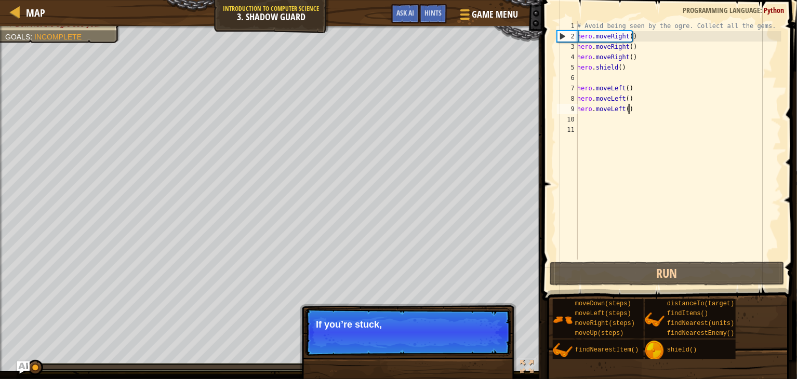
click at [642, 110] on div "# Avoid being seen by the ogre. Collect all the gems. hero . moveRight ( ) hero…" at bounding box center [678, 151] width 206 height 260
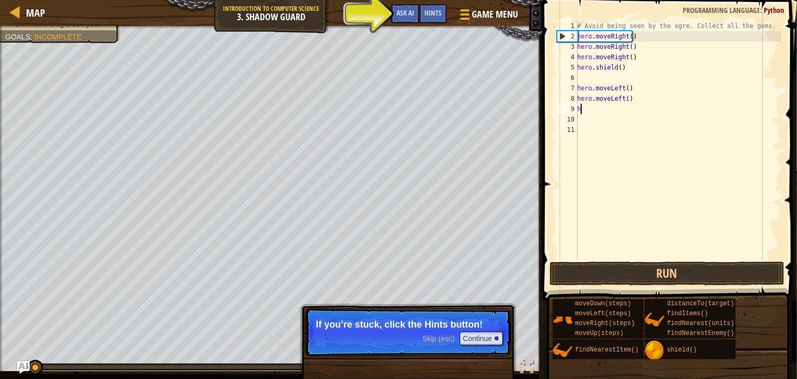
type textarea "h"
click at [635, 94] on div "# Avoid being seen by the ogre. Collect all the gems. hero . moveRight ( ) hero…" at bounding box center [678, 151] width 206 height 260
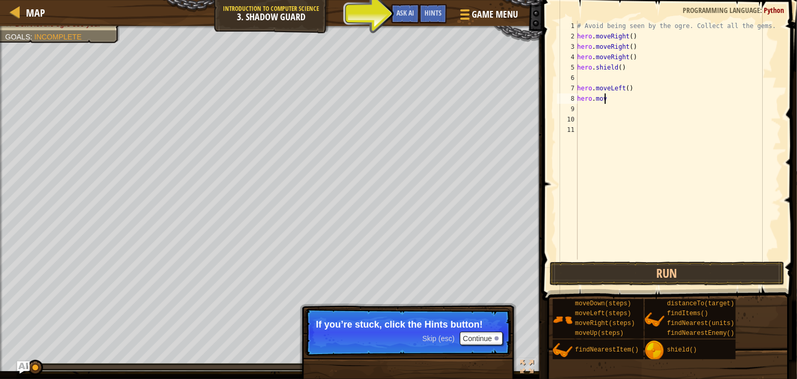
type textarea "h"
click at [638, 83] on div "# Avoid being seen by the ogre. Collect all the gems. hero . moveRight ( ) hero…" at bounding box center [678, 151] width 206 height 260
type textarea "h"
click at [636, 77] on div "# Avoid being seen by the ogre. Collect all the gems. hero . moveRight ( ) hero…" at bounding box center [678, 151] width 206 height 260
type textarea "h"
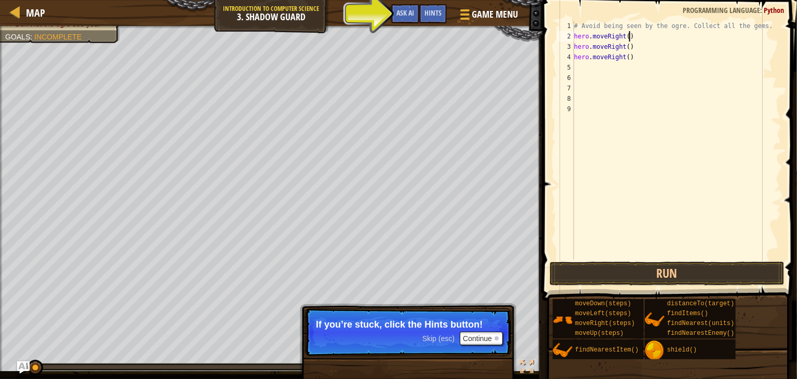
click at [642, 37] on div "# Avoid being seen by the ogre. Collect all the gems. hero . moveRight ( ) hero…" at bounding box center [676, 151] width 209 height 260
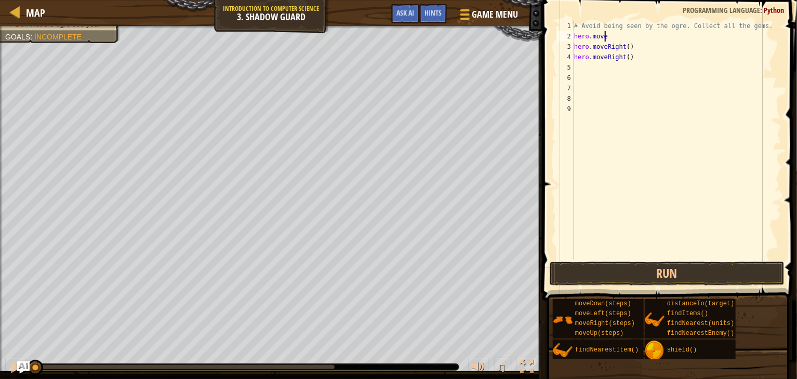
type textarea "h"
click at [644, 44] on div "# Avoid being seen by the ogre. Collect all the gems. hero . moveRight ( ) hero…" at bounding box center [676, 151] width 209 height 260
type textarea "h"
click at [640, 45] on div "# Avoid being seen by the ogre. Collect all the gems. hero . moveRight ( )" at bounding box center [676, 151] width 209 height 260
type textarea "h"
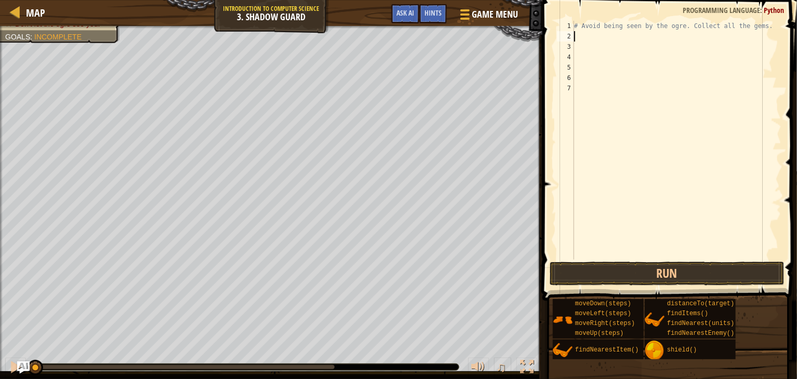
type textarea "h"
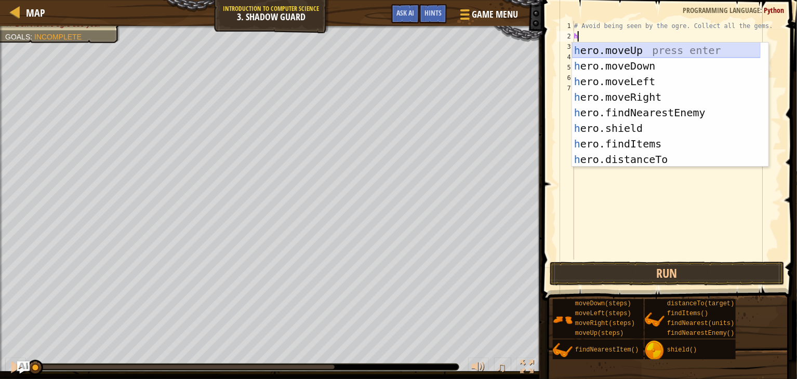
click at [645, 57] on div "h ero.moveUp press enter h ero.moveDown press enter h ero.moveLeft press enter …" at bounding box center [666, 121] width 189 height 156
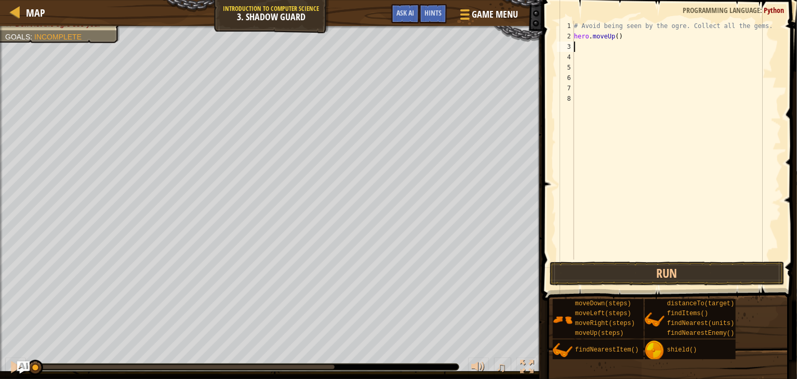
type textarea "h"
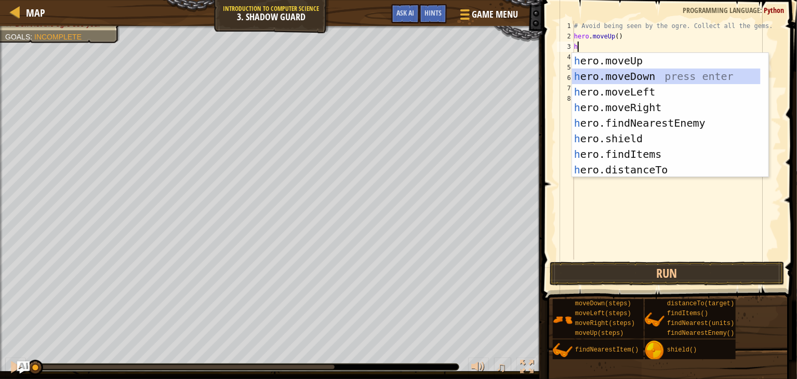
click at [662, 82] on div "h ero.moveUp press enter h ero.moveDown press enter h ero.moveLeft press enter …" at bounding box center [666, 131] width 189 height 156
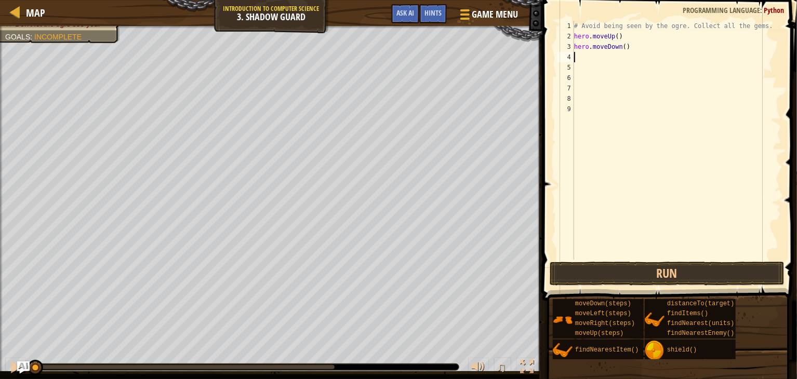
type textarea "h"
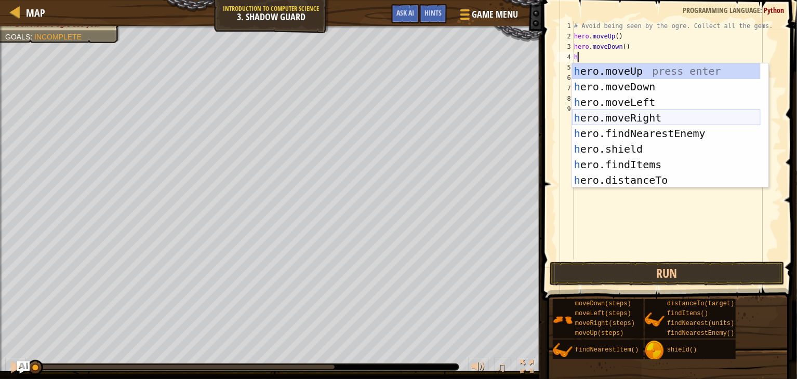
click at [661, 115] on div "h ero.moveUp press enter h ero.moveDown press enter h ero.moveLeft press enter …" at bounding box center [666, 141] width 189 height 156
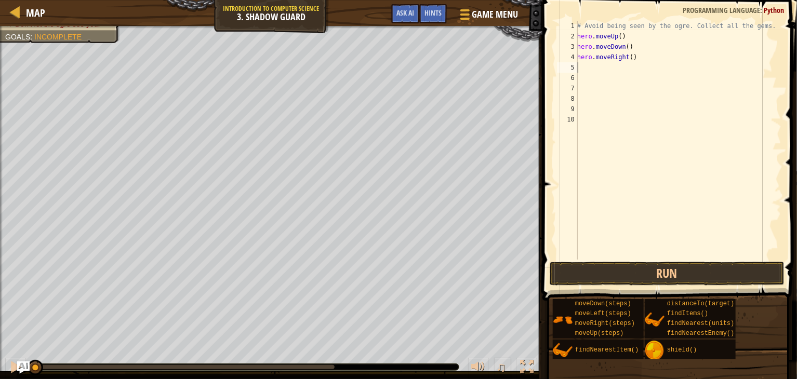
type textarea "h"
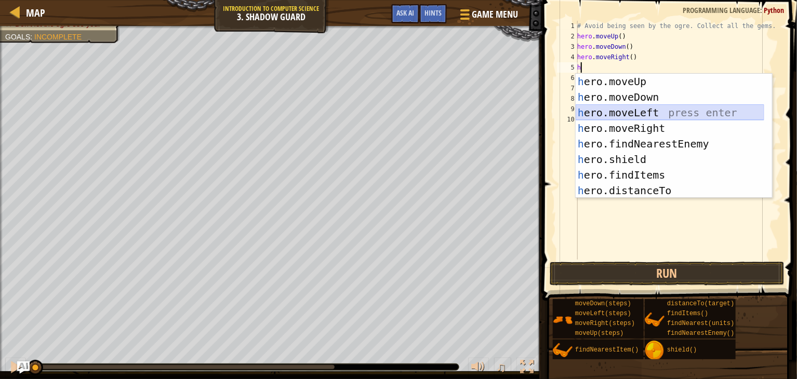
click at [687, 116] on div "h ero.moveUp press enter h ero.moveDown press enter h ero.moveLeft press enter …" at bounding box center [670, 152] width 189 height 156
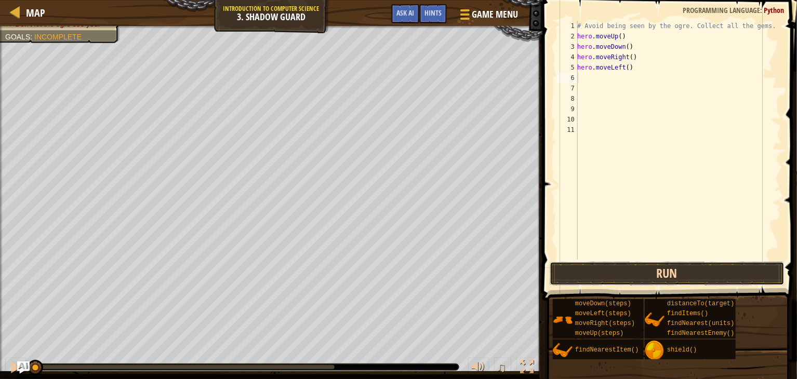
click at [654, 269] on button "Run" at bounding box center [667, 274] width 235 height 24
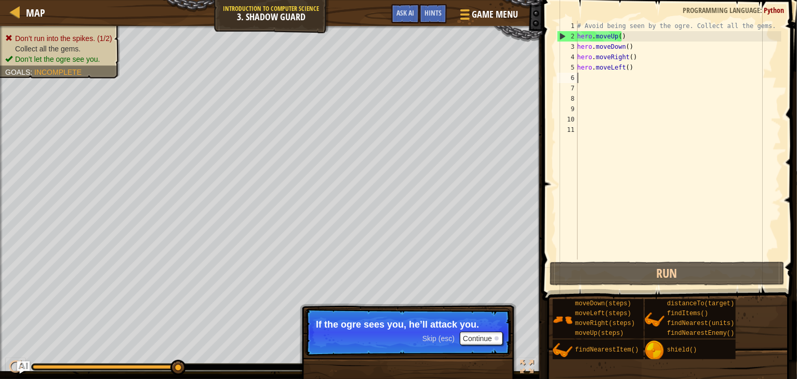
click at [657, 35] on div "# Avoid being seen by the ogre. Collect all the gems. hero . moveUp ( ) hero . …" at bounding box center [678, 151] width 206 height 260
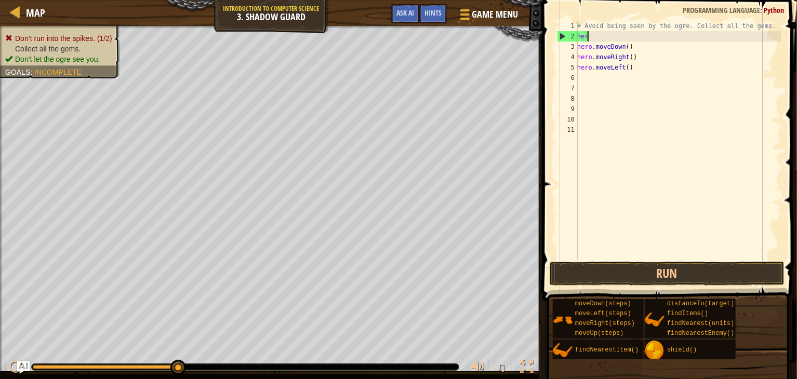
type textarea "h"
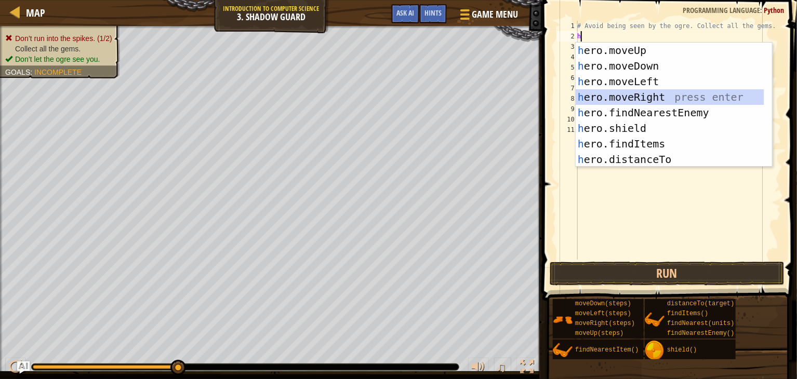
click at [667, 95] on div "h ero.moveUp press enter h ero.moveDown press enter h ero.moveLeft press enter …" at bounding box center [670, 121] width 189 height 156
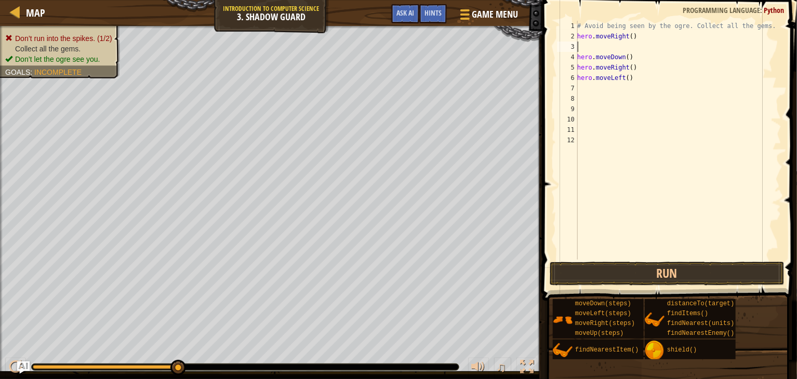
type textarea "h"
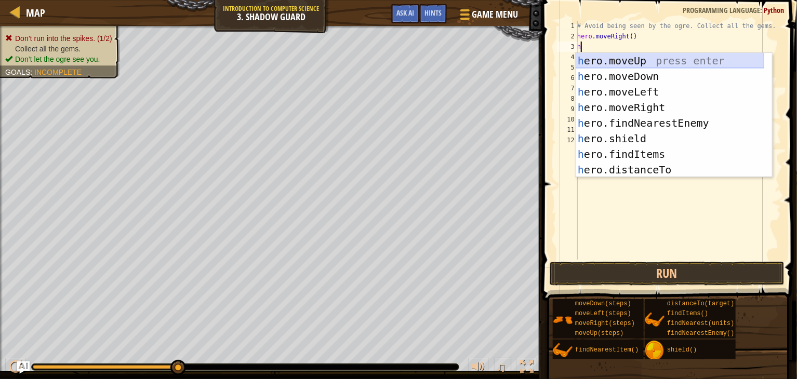
click at [660, 63] on div "h ero.moveUp press enter h ero.moveDown press enter h ero.moveLeft press enter …" at bounding box center [670, 131] width 189 height 156
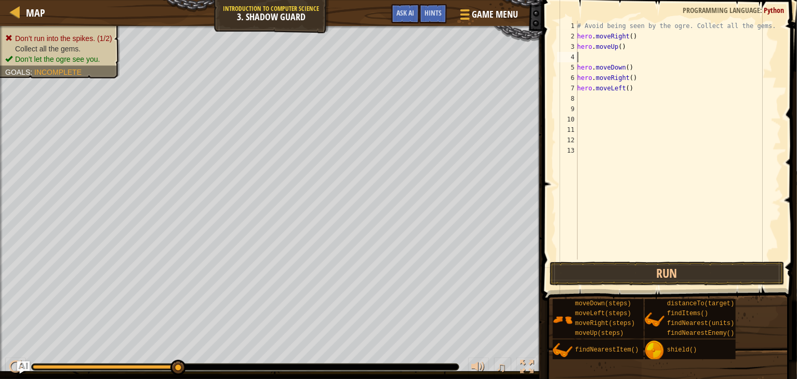
type textarea "h"
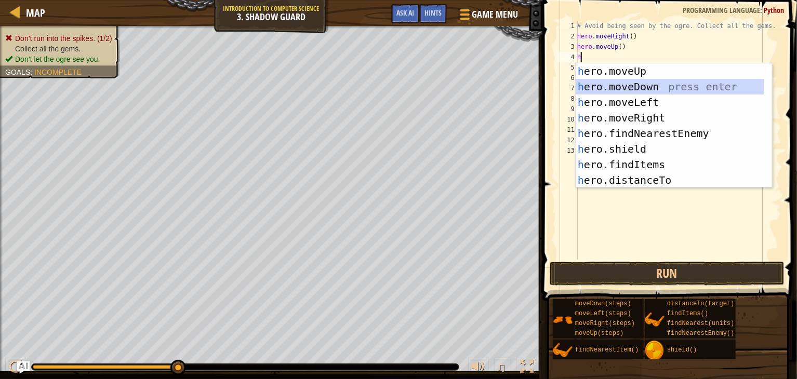
click at [663, 84] on div "h ero.moveUp press enter h ero.moveDown press enter h ero.moveLeft press enter …" at bounding box center [670, 141] width 189 height 156
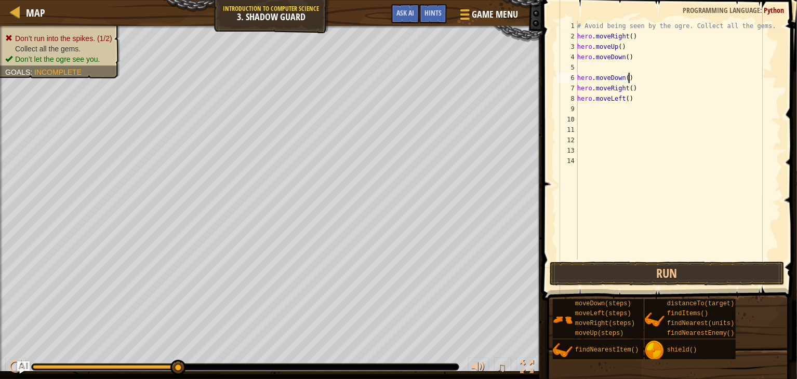
click at [654, 78] on div "# Avoid being seen by the ogre. Collect all the gems. hero . moveRight ( ) hero…" at bounding box center [678, 151] width 206 height 260
type textarea "h"
click at [640, 98] on div "# Avoid being seen by the ogre. Collect all the gems. hero . moveRight ( ) hero…" at bounding box center [678, 151] width 206 height 260
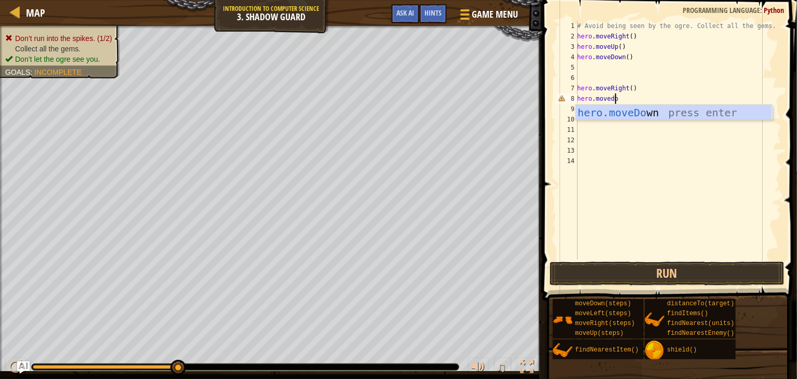
scroll to position [5, 3]
type textarea "hero.movedown"
click at [653, 115] on div "hero.moveDown press enter" at bounding box center [674, 128] width 196 height 47
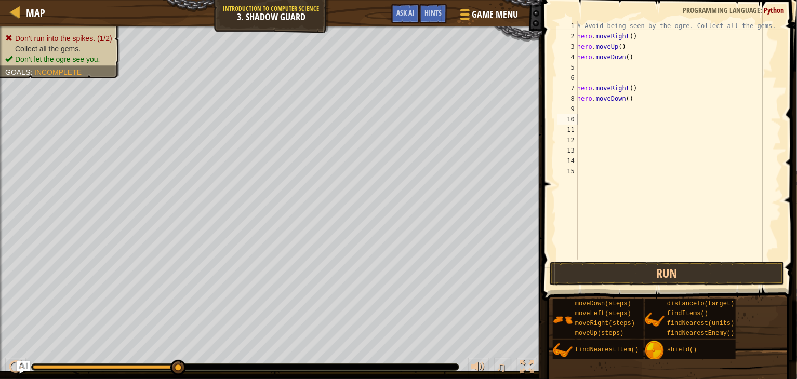
click at [601, 116] on div "# Avoid being seen by the ogre. Collect all the gems. hero . moveRight ( ) hero…" at bounding box center [678, 151] width 206 height 260
click at [612, 111] on div "# Avoid being seen by the ogre. Collect all the gems. hero . moveRight ( ) hero…" at bounding box center [678, 151] width 206 height 260
type textarea "h"
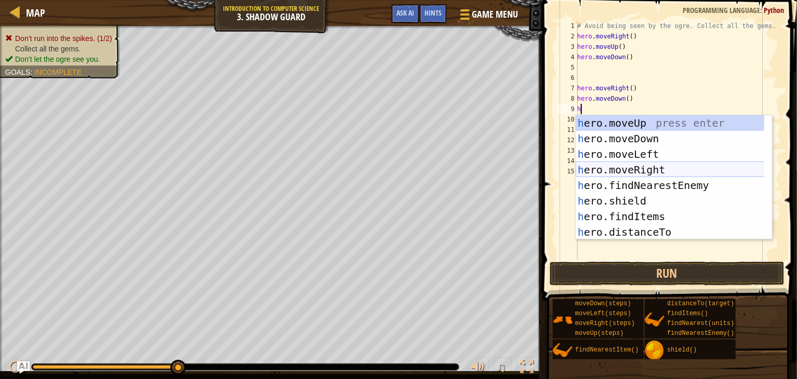
click at [674, 173] on div "h ero.moveUp press enter h ero.moveDown press enter h ero.moveLeft press enter …" at bounding box center [674, 193] width 196 height 156
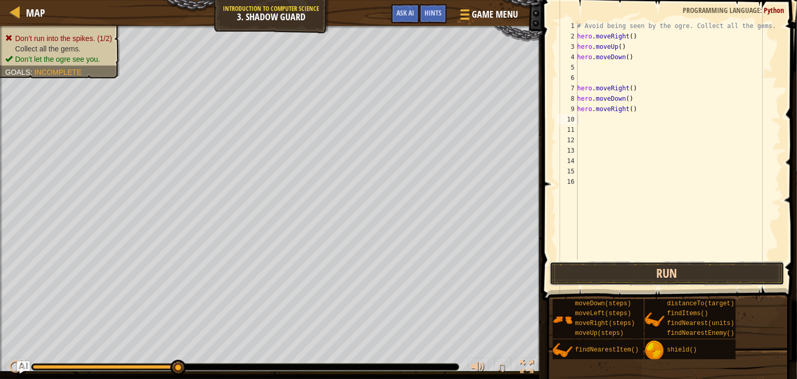
click at [694, 263] on button "Run" at bounding box center [667, 274] width 235 height 24
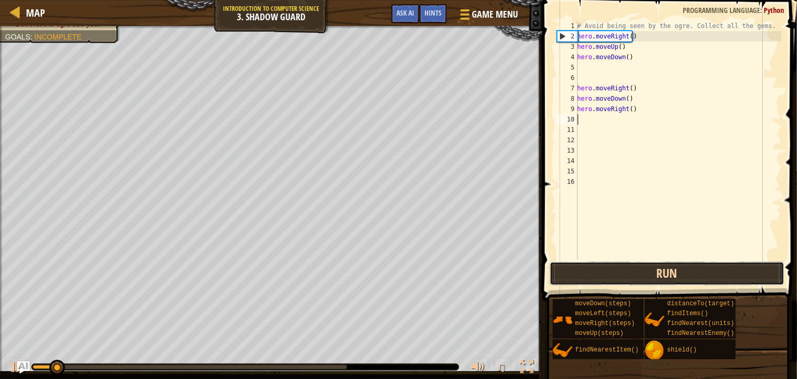
click at [696, 263] on button "Run" at bounding box center [667, 274] width 235 height 24
click at [696, 263] on button "Running" at bounding box center [667, 274] width 235 height 24
click at [696, 263] on button "Run" at bounding box center [667, 274] width 235 height 24
click at [696, 263] on button "Running" at bounding box center [667, 274] width 235 height 24
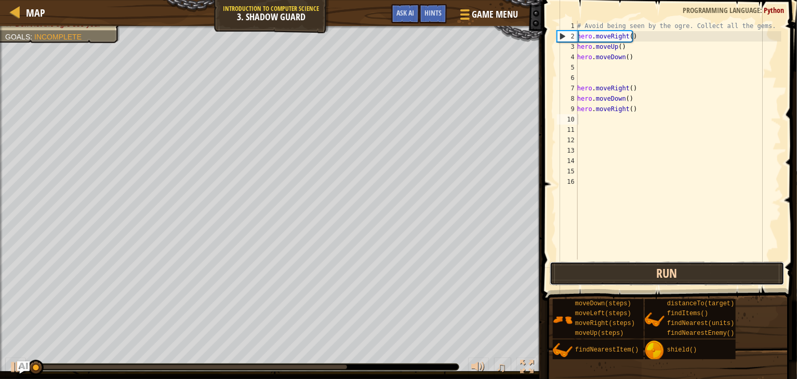
click at [696, 263] on button "Run" at bounding box center [667, 274] width 235 height 24
click at [696, 263] on button "Running" at bounding box center [667, 274] width 235 height 24
click at [696, 263] on button "Run" at bounding box center [667, 274] width 235 height 24
click at [696, 263] on button "Running" at bounding box center [667, 274] width 235 height 24
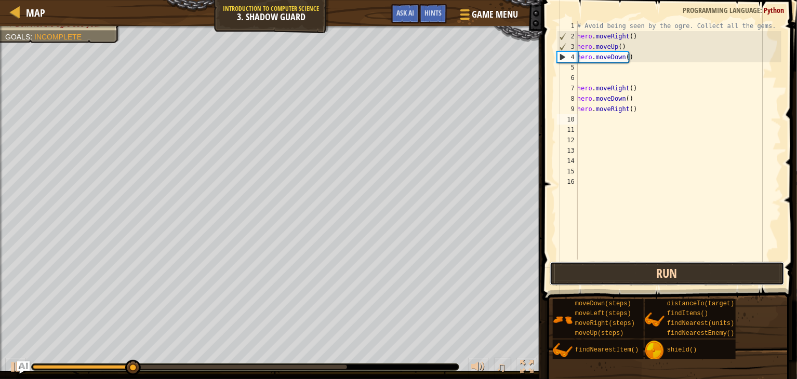
click at [647, 271] on button "Run" at bounding box center [667, 274] width 235 height 24
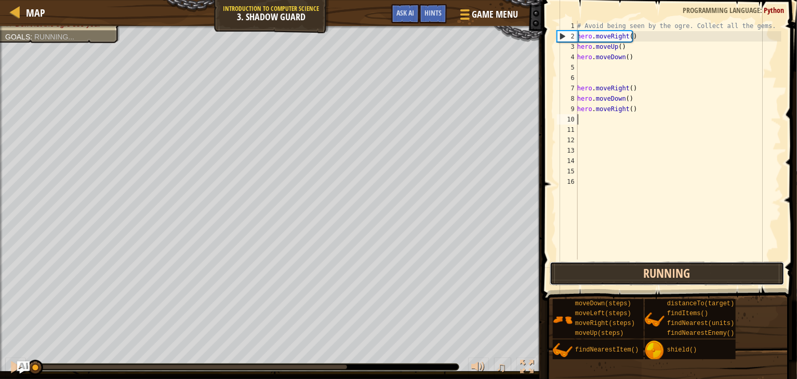
click at [647, 271] on button "Running" at bounding box center [667, 274] width 235 height 24
click at [647, 271] on button "Run" at bounding box center [667, 274] width 235 height 24
click at [647, 271] on button "Running" at bounding box center [667, 274] width 235 height 24
click at [647, 271] on button "Run" at bounding box center [667, 274] width 235 height 24
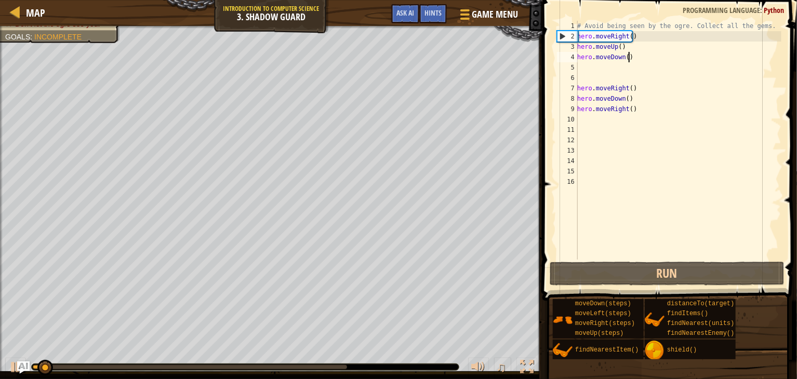
click at [684, 55] on div "# Avoid being seen by the ogre. Collect all the gems. hero . moveRight ( ) hero…" at bounding box center [678, 151] width 206 height 260
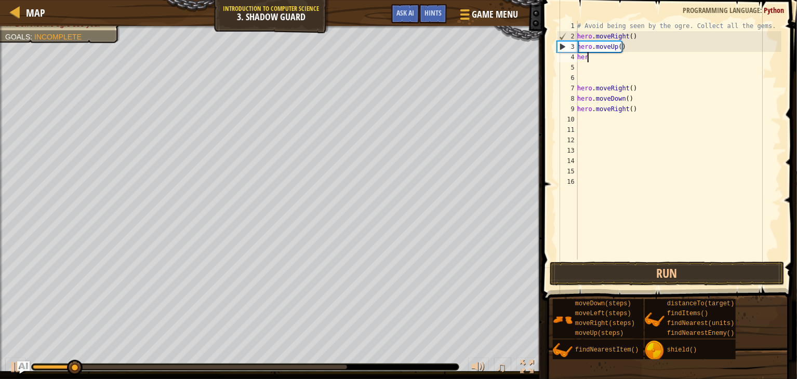
type textarea "h"
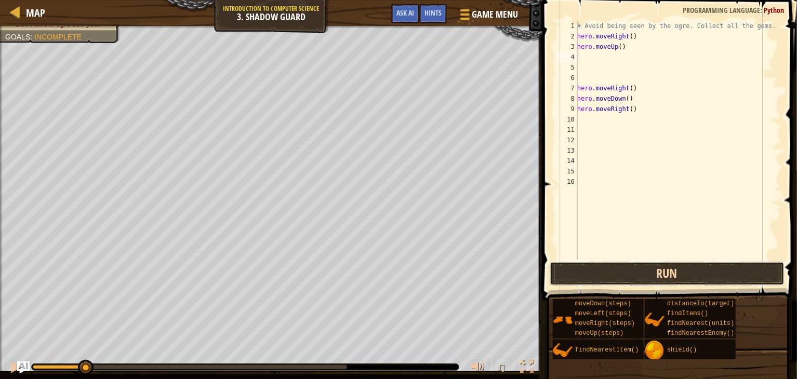
click at [648, 269] on button "Run" at bounding box center [667, 274] width 235 height 24
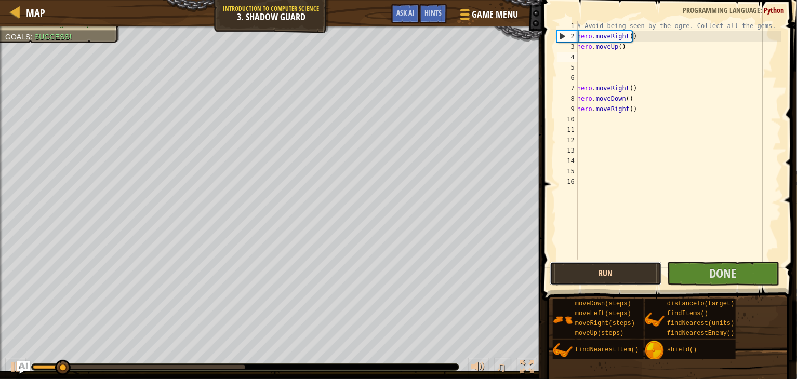
click at [648, 269] on button "Run" at bounding box center [606, 274] width 112 height 24
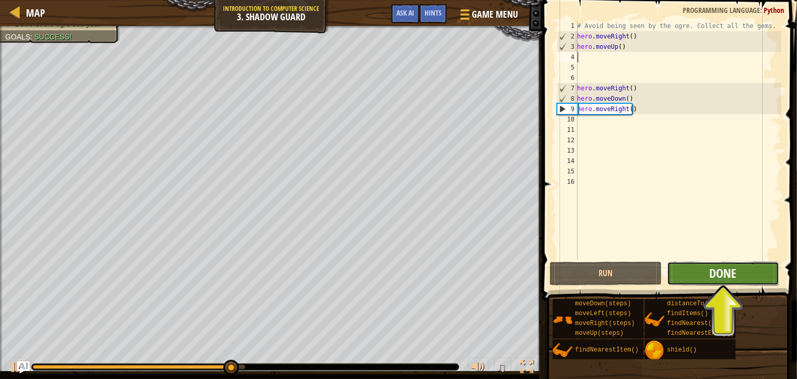
click at [728, 274] on span "Done" at bounding box center [723, 273] width 27 height 17
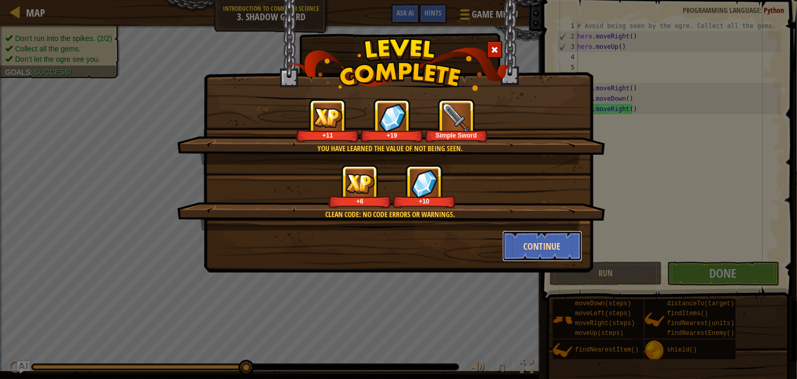
click at [554, 242] on button "Continue" at bounding box center [543, 246] width 81 height 31
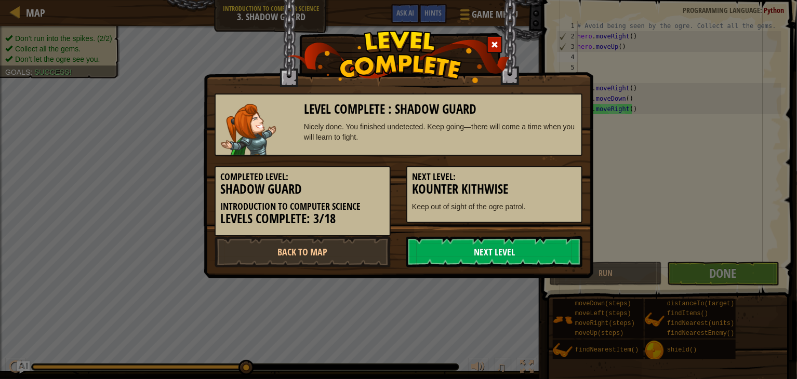
click at [512, 259] on link "Next Level" at bounding box center [494, 251] width 176 height 31
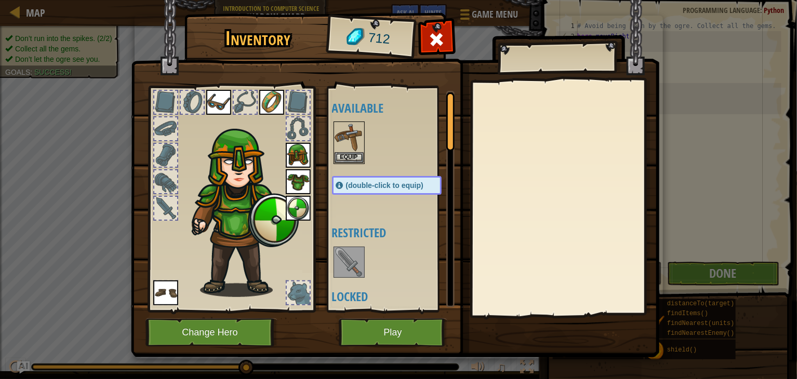
click at [351, 251] on img at bounding box center [349, 262] width 29 height 29
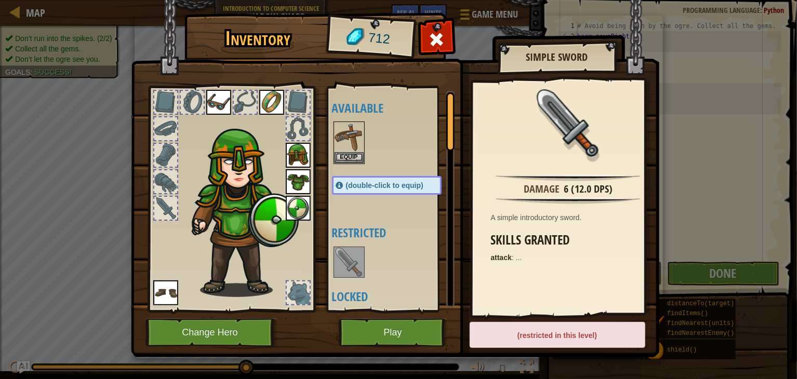
click at [351, 262] on img at bounding box center [349, 262] width 29 height 29
click at [428, 184] on div "(double-click to equip)" at bounding box center [387, 185] width 110 height 19
click at [350, 155] on button "Equip" at bounding box center [349, 157] width 29 height 11
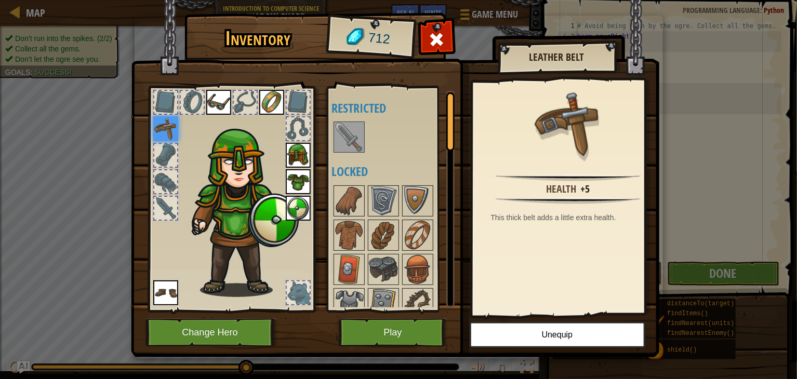
click at [349, 133] on img at bounding box center [349, 137] width 29 height 29
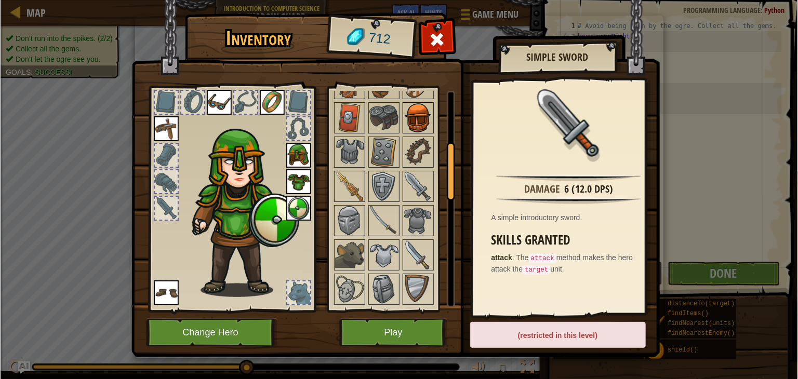
scroll to position [0, 0]
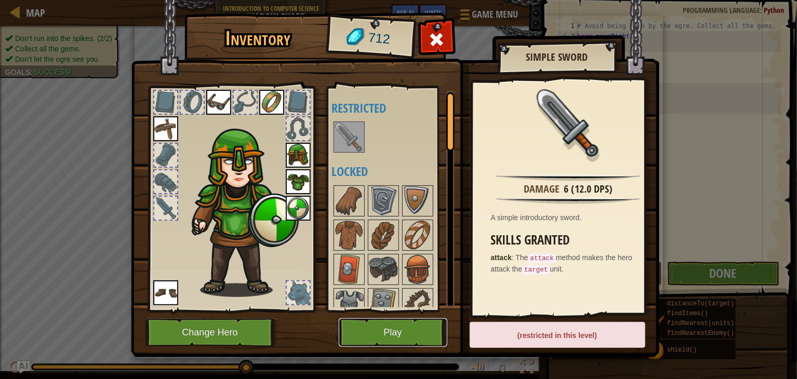
click at [427, 338] on button "Play" at bounding box center [393, 333] width 109 height 29
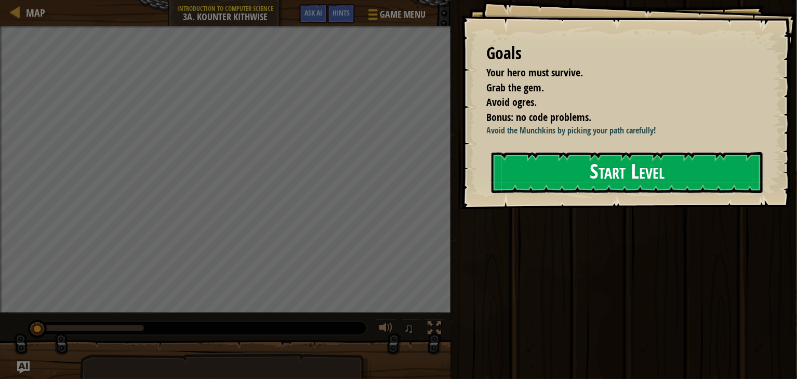
click at [651, 179] on button "Start Level" at bounding box center [627, 172] width 271 height 41
